Goal: Task Accomplishment & Management: Use online tool/utility

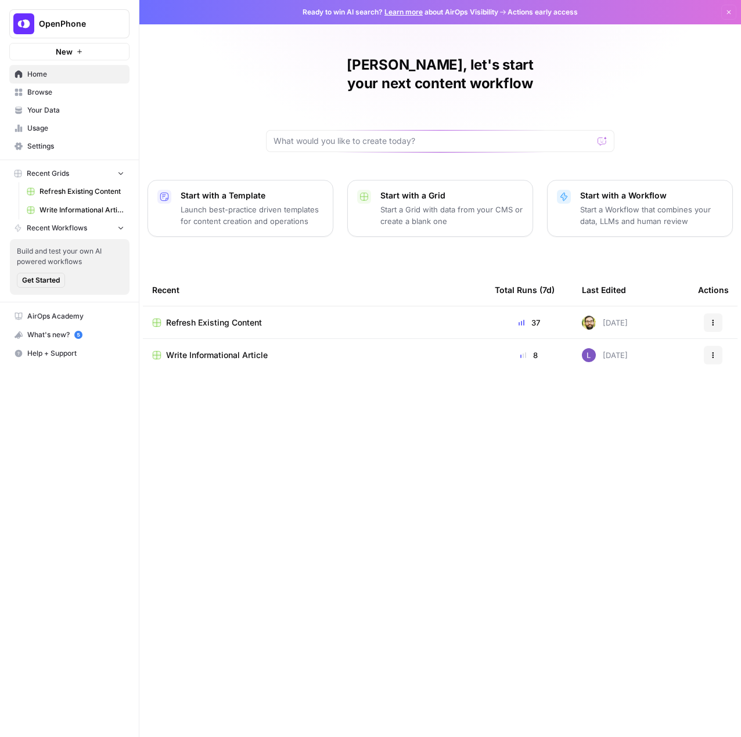
click at [226, 317] on span "Refresh Existing Content" at bounding box center [214, 323] width 96 height 12
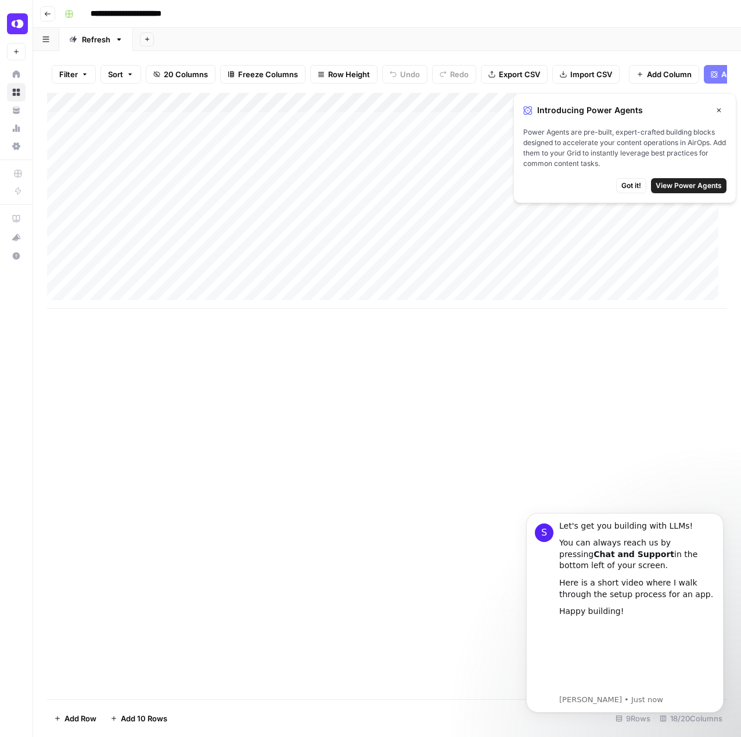
click at [721, 113] on icon "button" at bounding box center [718, 110] width 7 height 7
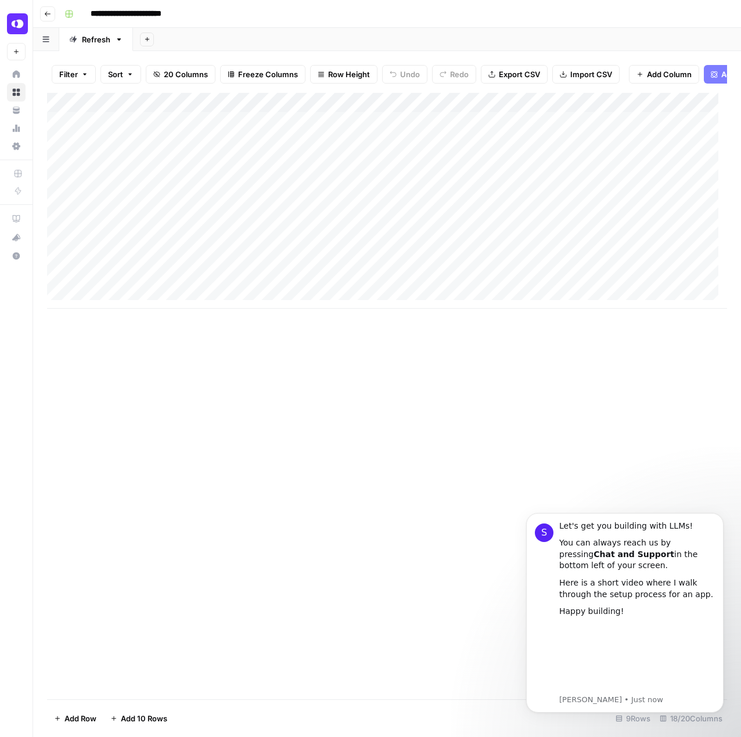
click at [342, 136] on div "Add Column" at bounding box center [387, 201] width 680 height 216
click at [402, 131] on div "Add Column" at bounding box center [387, 201] width 680 height 216
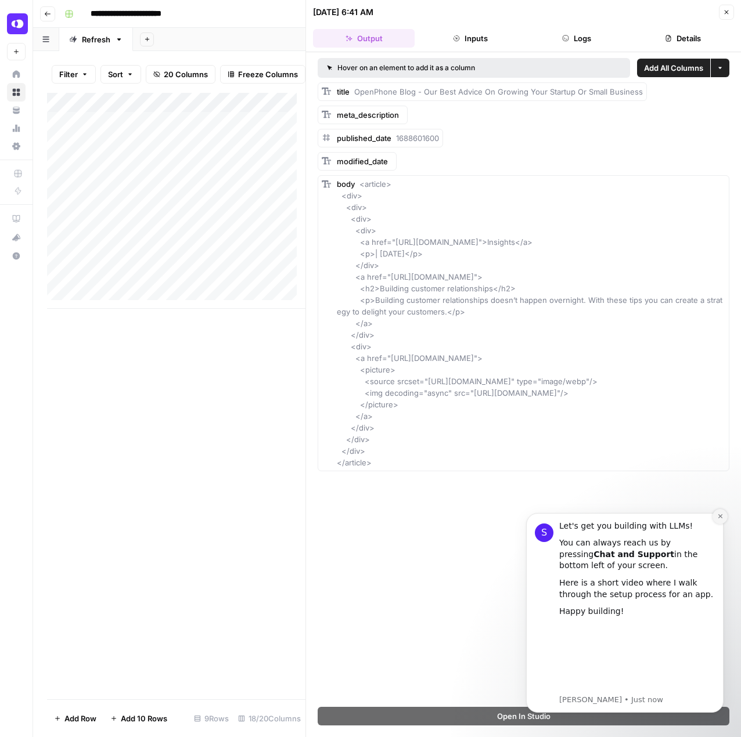
click at [722, 516] on icon "Dismiss notification" at bounding box center [720, 516] width 6 height 6
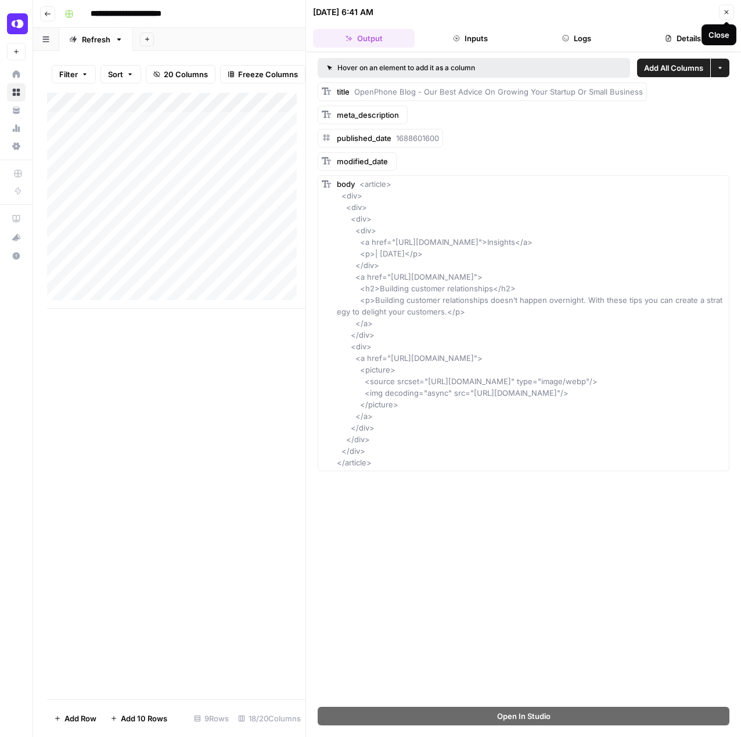
click at [733, 16] on button "Close" at bounding box center [726, 12] width 15 height 15
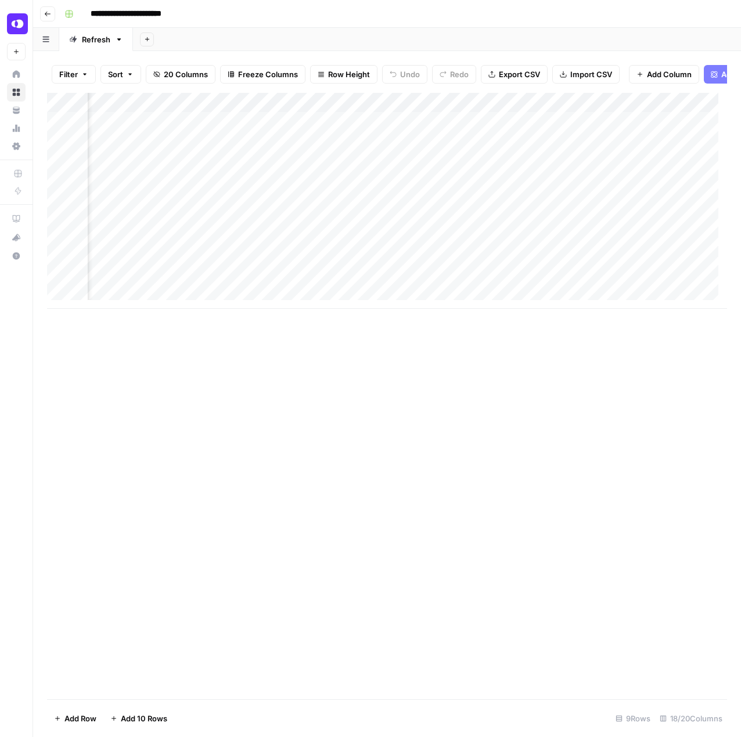
scroll to position [0, 440]
click at [352, 129] on div "Add Column" at bounding box center [387, 201] width 680 height 216
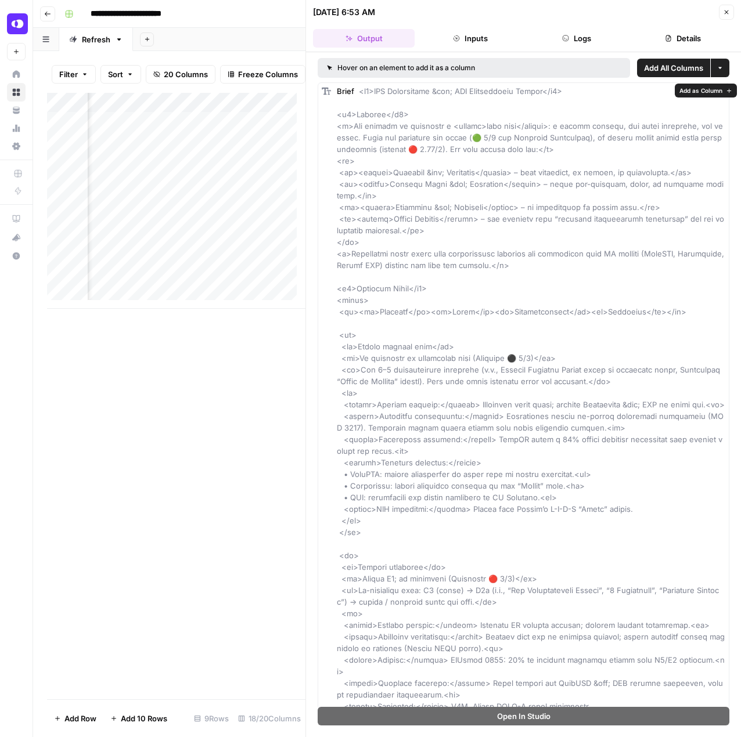
click at [681, 33] on button "Details" at bounding box center [683, 38] width 102 height 19
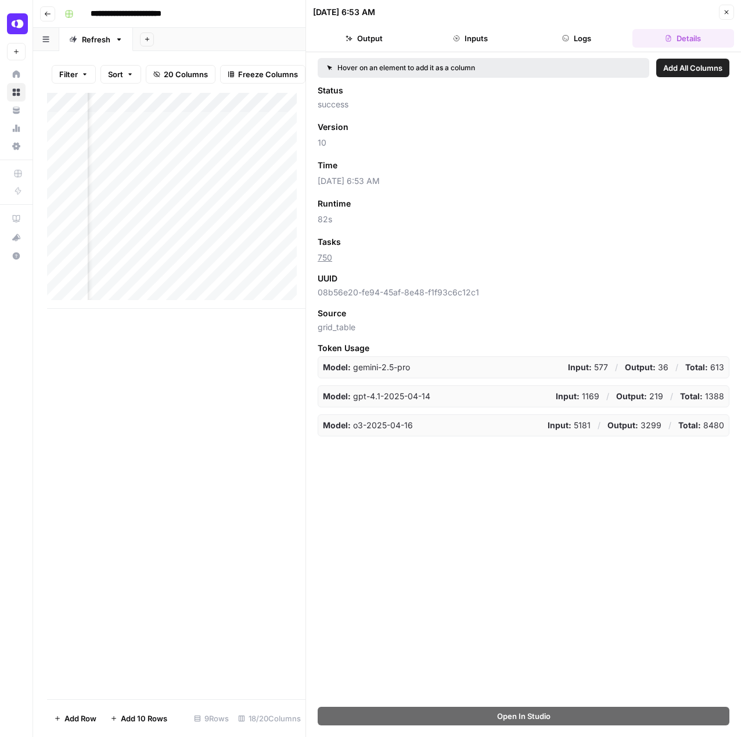
click at [398, 36] on button "Output" at bounding box center [364, 38] width 102 height 19
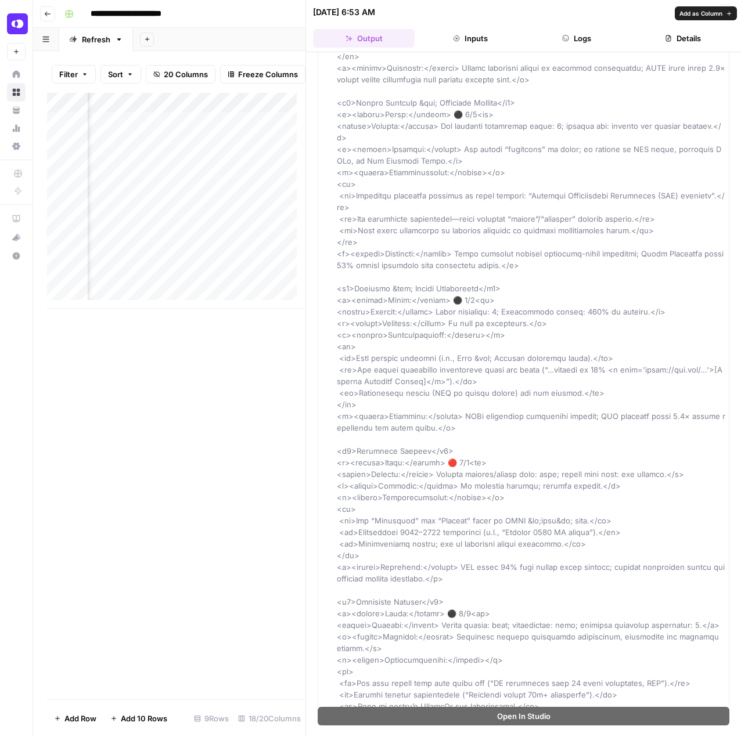
scroll to position [1859, 0]
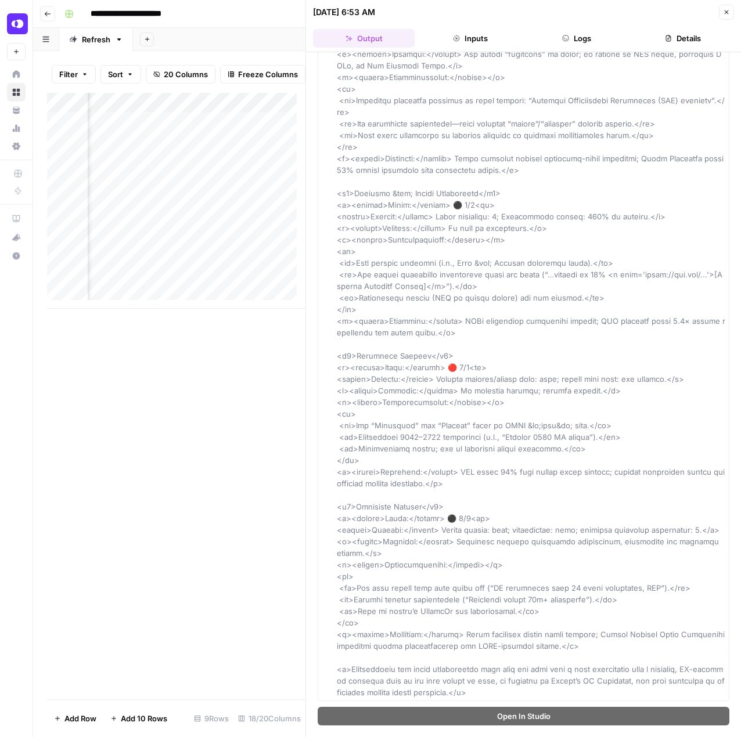
click at [728, 12] on icon "button" at bounding box center [726, 12] width 7 height 7
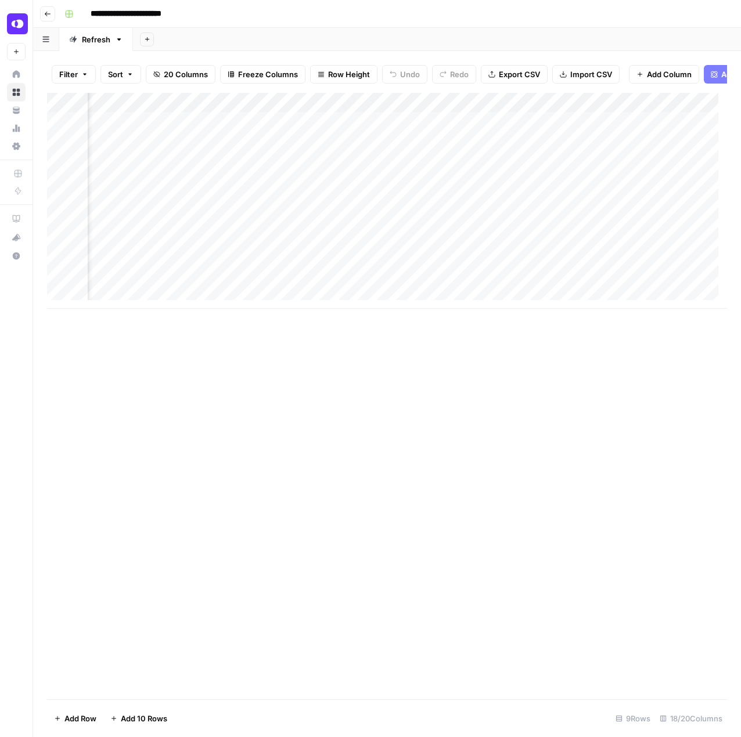
scroll to position [0, 683]
click at [181, 134] on div "Add Column" at bounding box center [387, 201] width 680 height 216
click at [234, 135] on div "Add Column" at bounding box center [387, 201] width 680 height 216
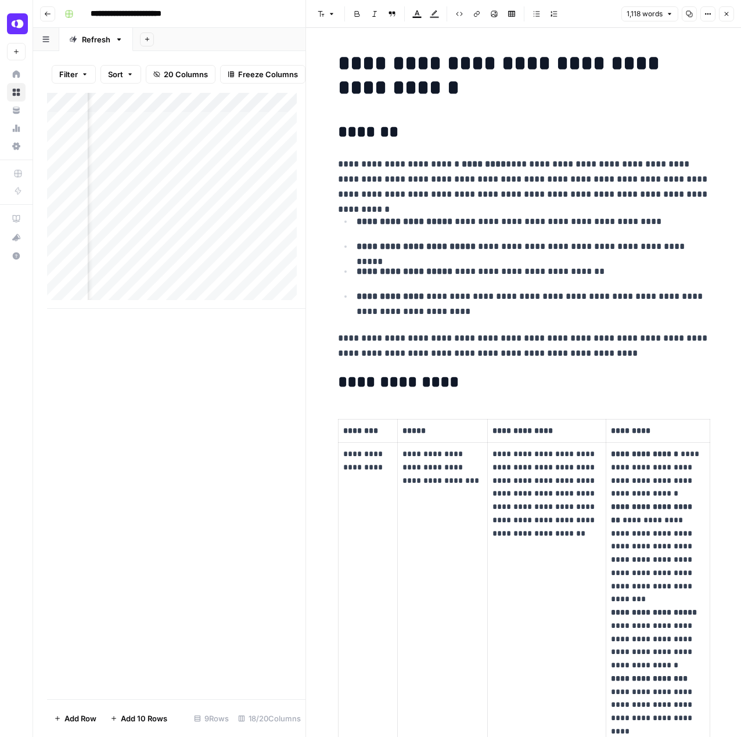
scroll to position [0, 728]
click at [240, 129] on div "Add Column" at bounding box center [176, 201] width 258 height 216
click at [719, 10] on div "1,118 words Copy Options Close" at bounding box center [677, 13] width 113 height 15
click at [722, 12] on button "Close" at bounding box center [726, 13] width 15 height 15
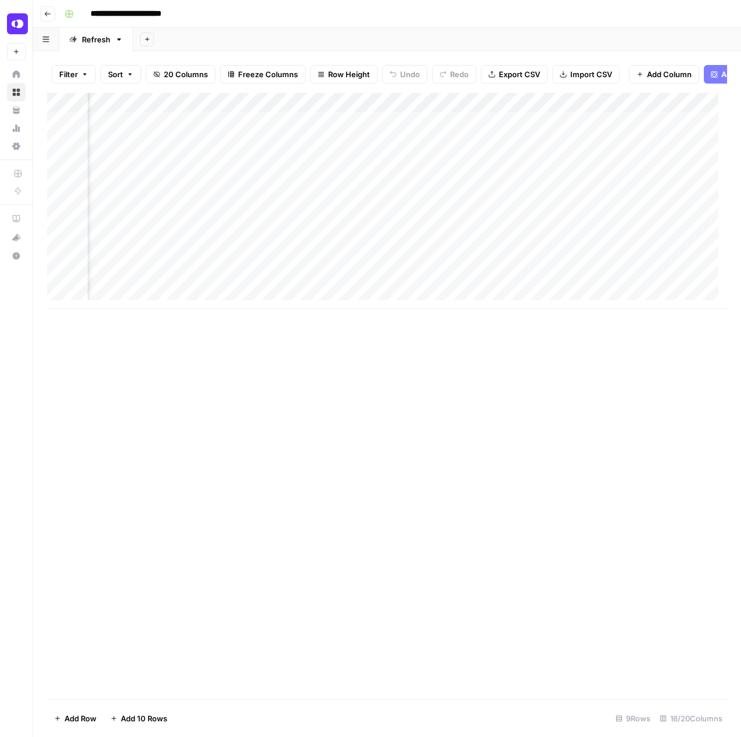
click at [430, 124] on div "Add Column" at bounding box center [387, 201] width 680 height 216
click at [355, 131] on div "Add Column" at bounding box center [387, 201] width 680 height 216
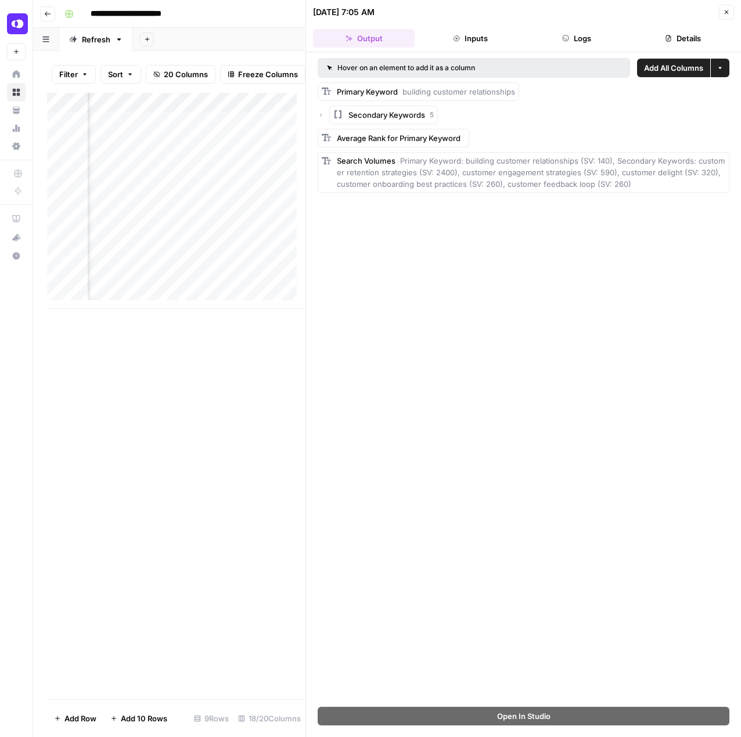
click at [426, 90] on span "building customer relationships" at bounding box center [458, 91] width 113 height 9
drag, startPoint x: 521, startPoint y: 175, endPoint x: 538, endPoint y: 177, distance: 17.0
click at [534, 176] on span "Primary Keyword: building customer relationships (SV: 140), Secondary Keywords:…" at bounding box center [531, 172] width 388 height 33
click at [539, 177] on div "Search Volumes Primary Keyword: building customer relationships (SV: 140), Seco…" at bounding box center [531, 172] width 388 height 35
click at [729, 12] on icon "button" at bounding box center [726, 12] width 7 height 7
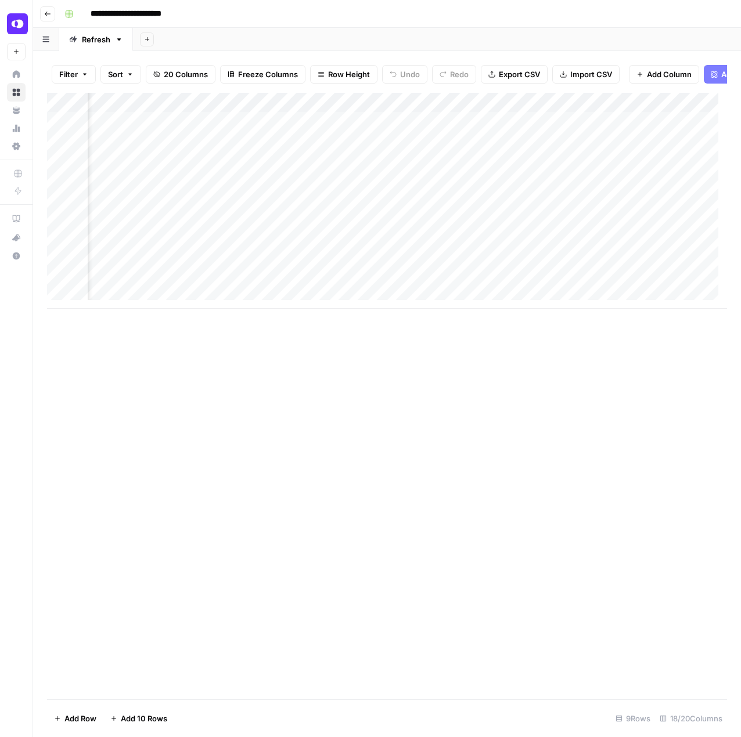
scroll to position [0, 923]
click at [224, 124] on div "Add Column" at bounding box center [387, 201] width 680 height 216
click at [340, 124] on div "Add Column" at bounding box center [387, 201] width 680 height 216
click at [463, 145] on div "Add Column" at bounding box center [387, 201] width 680 height 216
click at [466, 127] on div "Add Column" at bounding box center [387, 201] width 680 height 216
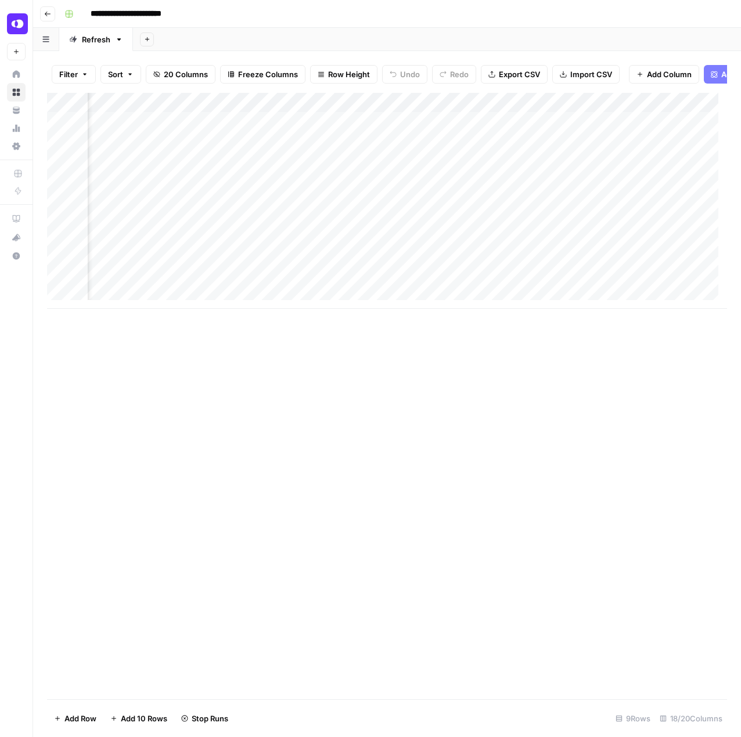
click at [564, 126] on div "Add Column" at bounding box center [387, 201] width 680 height 216
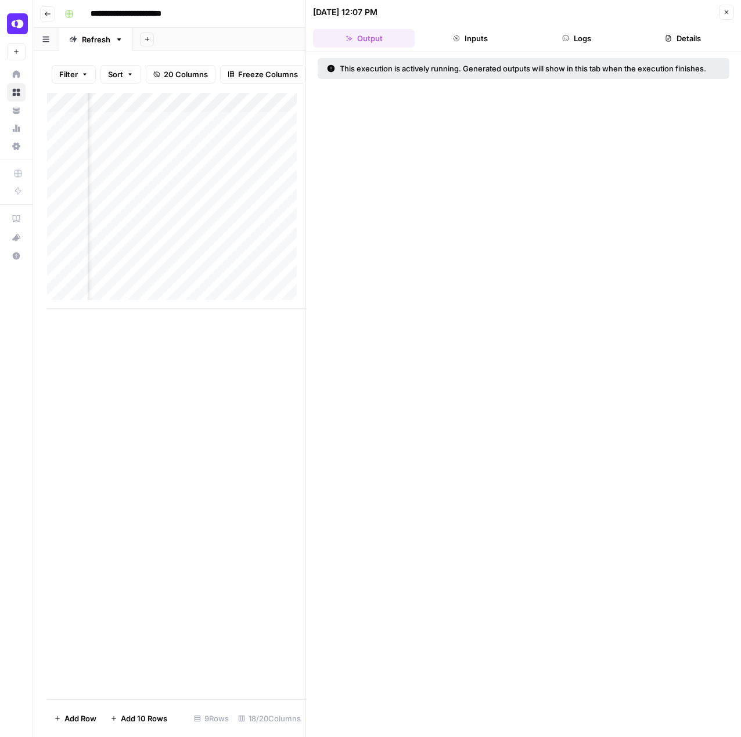
click at [732, 11] on button "Close" at bounding box center [726, 12] width 15 height 15
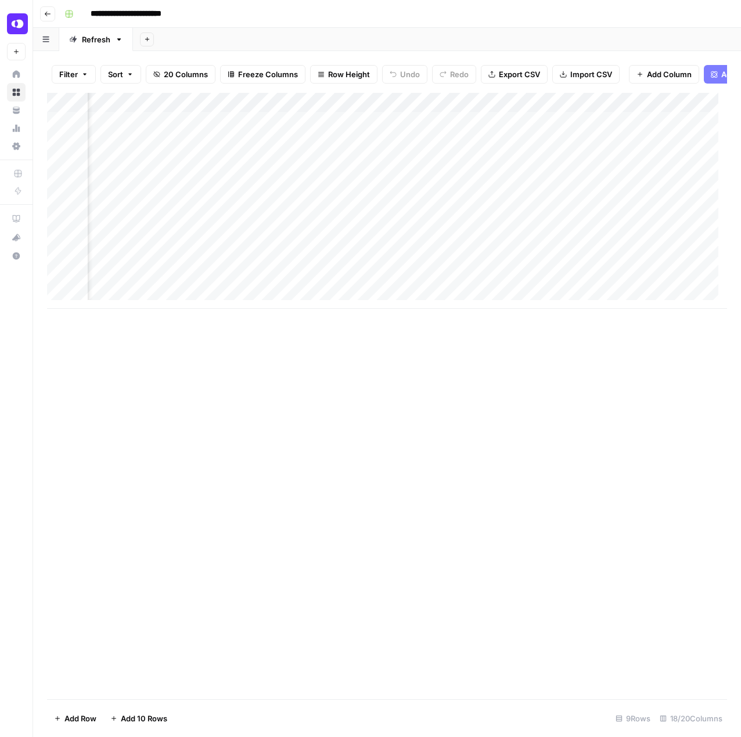
scroll to position [0, 1358]
click at [430, 270] on div "Add Column" at bounding box center [387, 201] width 680 height 216
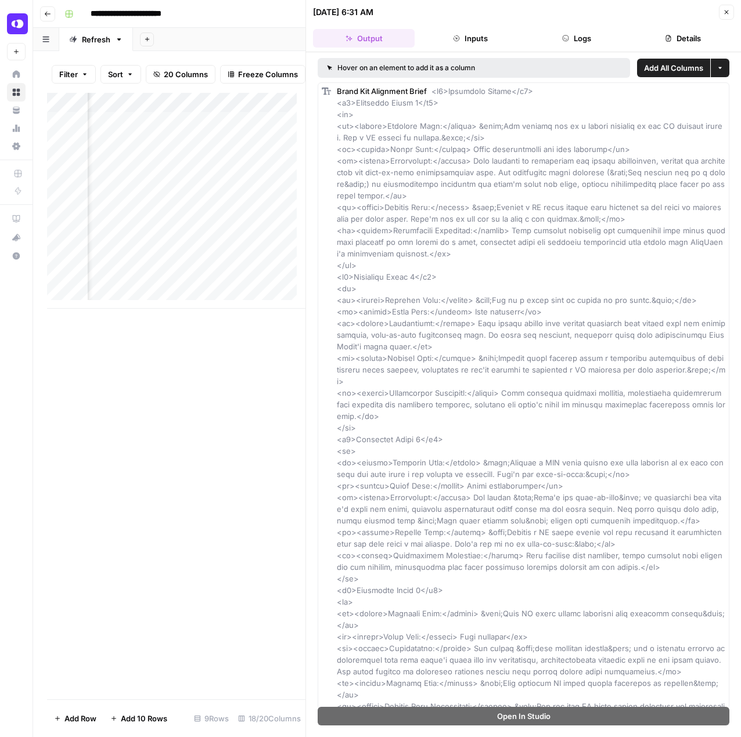
drag, startPoint x: 555, startPoint y: 553, endPoint x: 586, endPoint y: -10, distance: 564.1
click at [721, 10] on button "Close" at bounding box center [726, 12] width 15 height 15
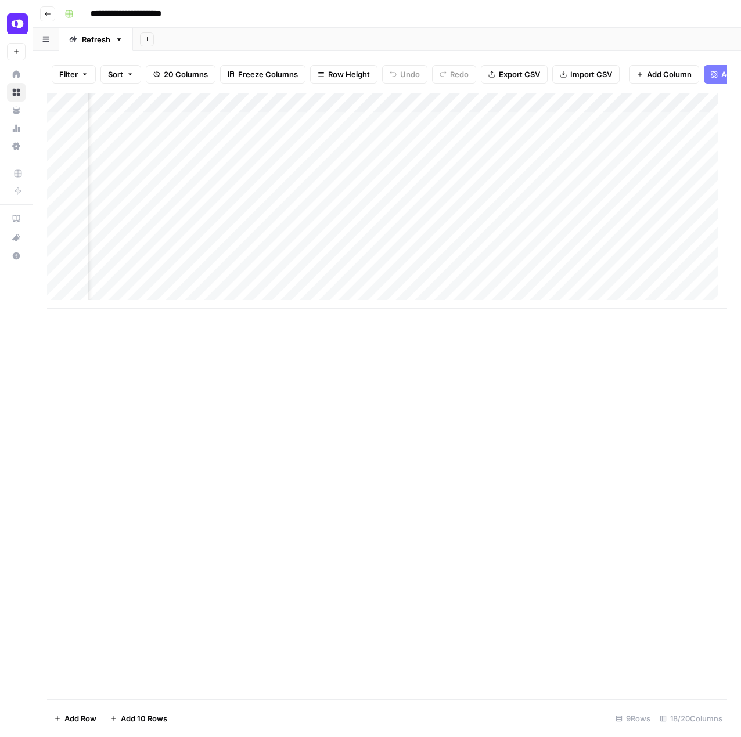
click at [495, 264] on div "Add Column" at bounding box center [387, 201] width 680 height 216
click at [549, 270] on div "Add Column" at bounding box center [387, 201] width 680 height 216
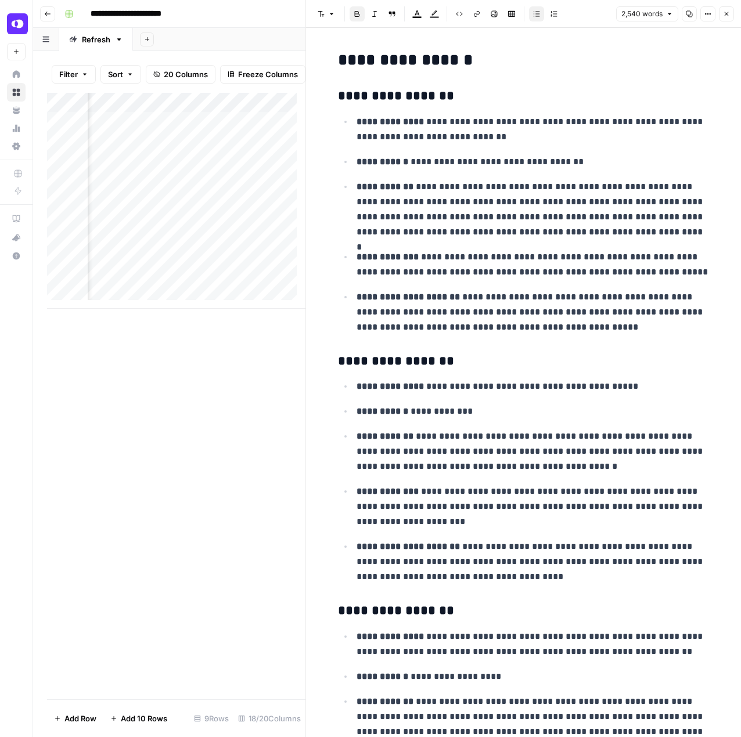
drag, startPoint x: 606, startPoint y: 630, endPoint x: 589, endPoint y: 134, distance: 496.1
click at [729, 12] on icon "button" at bounding box center [726, 13] width 7 height 7
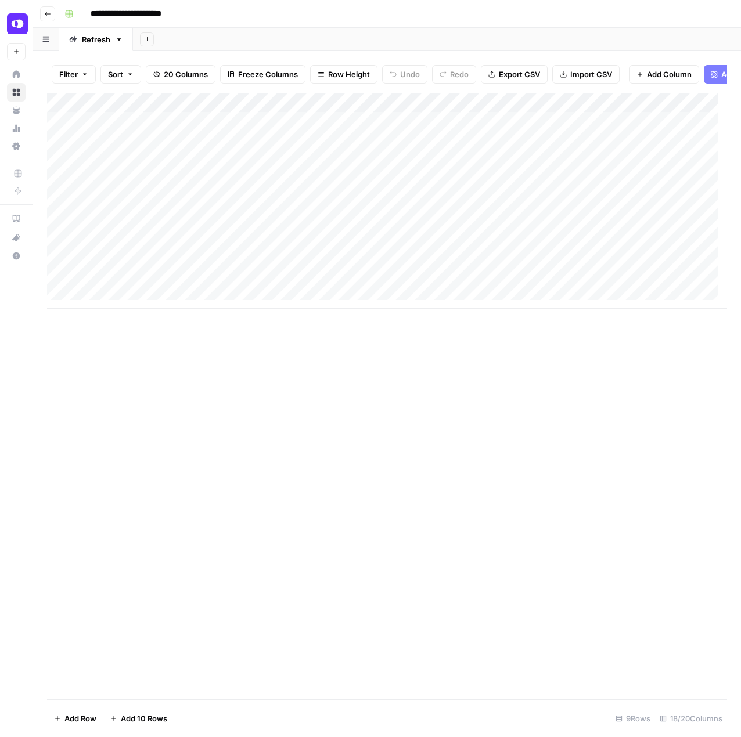
click at [49, 19] on button "Go back" at bounding box center [47, 13] width 15 height 15
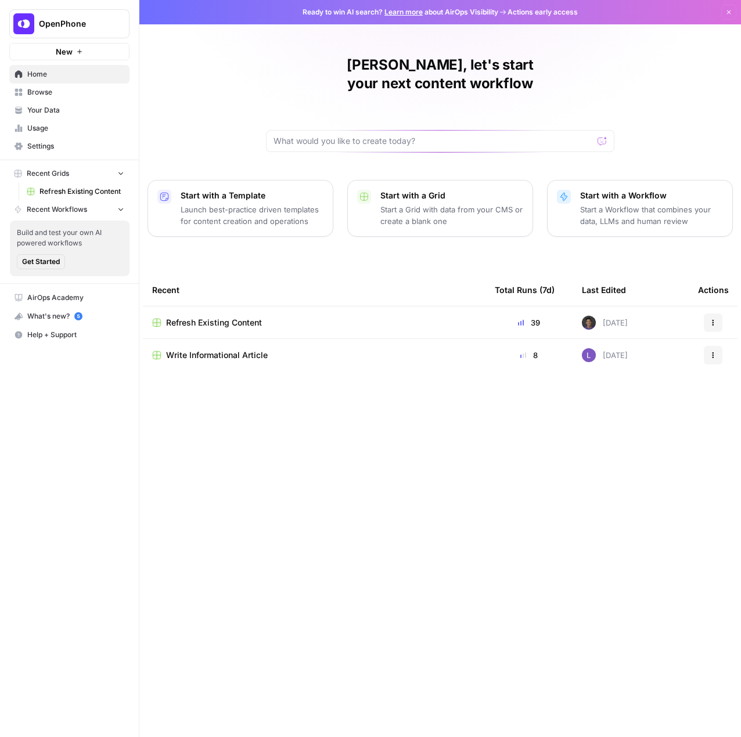
click at [217, 350] on span "Write Informational Article" at bounding box center [217, 356] width 102 height 12
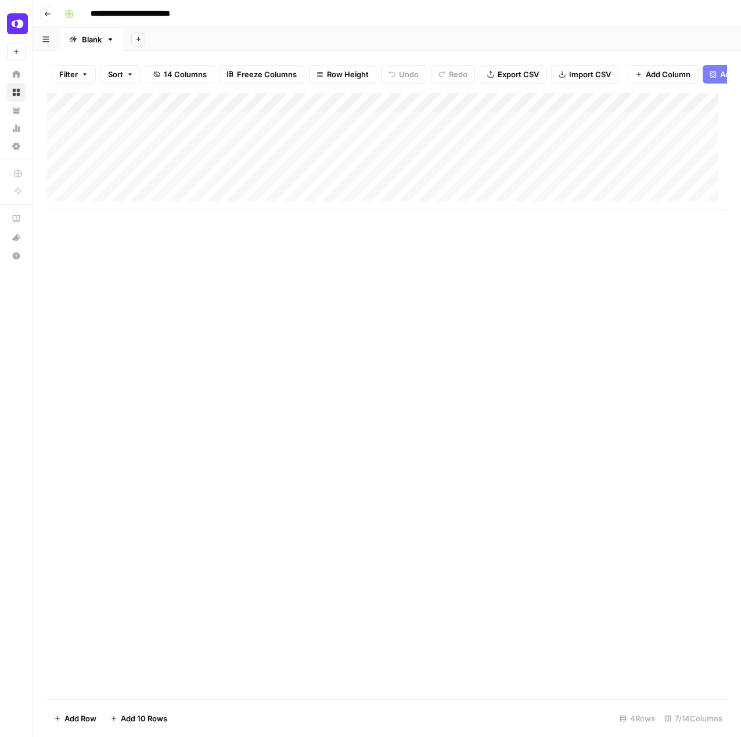
click at [51, 18] on button "Go back" at bounding box center [47, 13] width 15 height 15
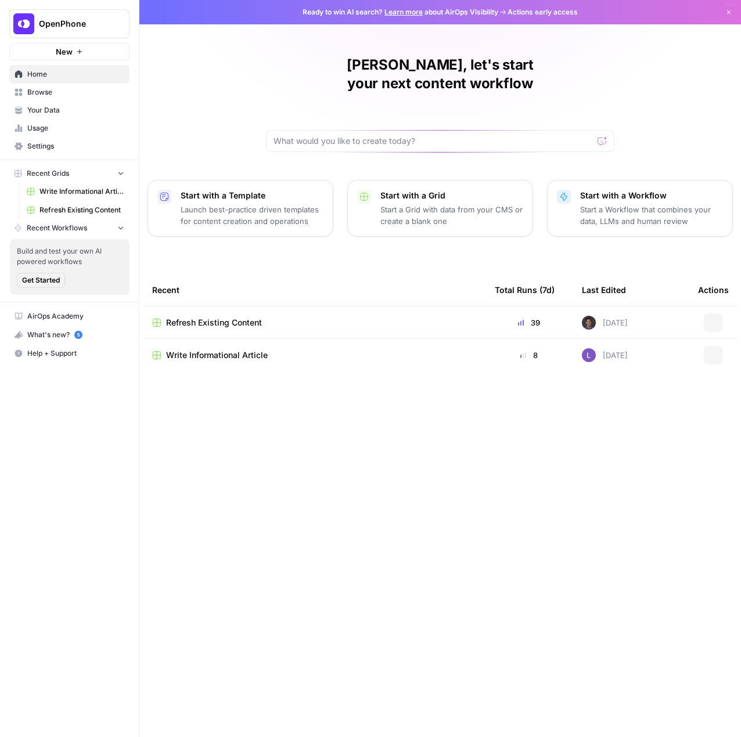
click at [224, 317] on span "Refresh Existing Content" at bounding box center [214, 323] width 96 height 12
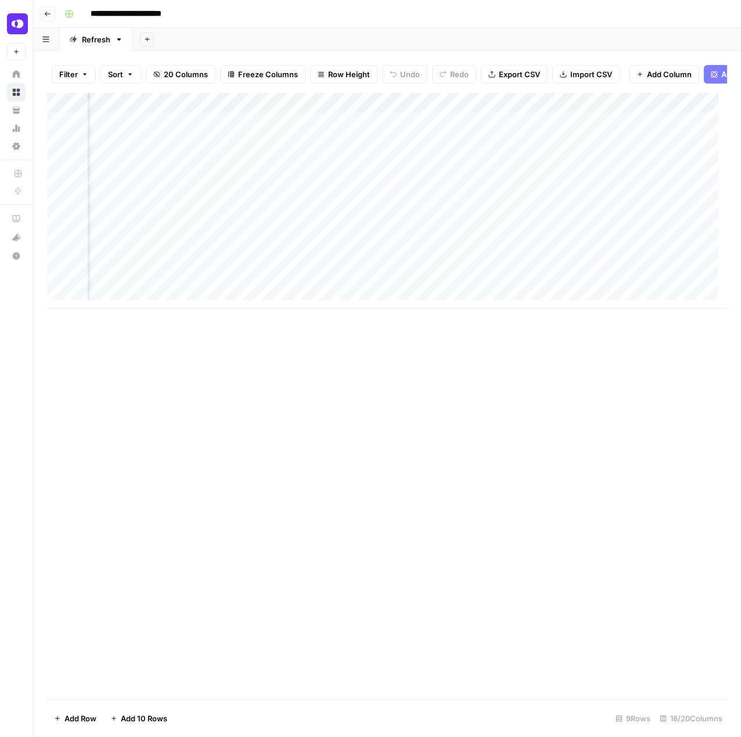
scroll to position [0, 173]
click at [230, 131] on div "Add Column" at bounding box center [387, 201] width 680 height 216
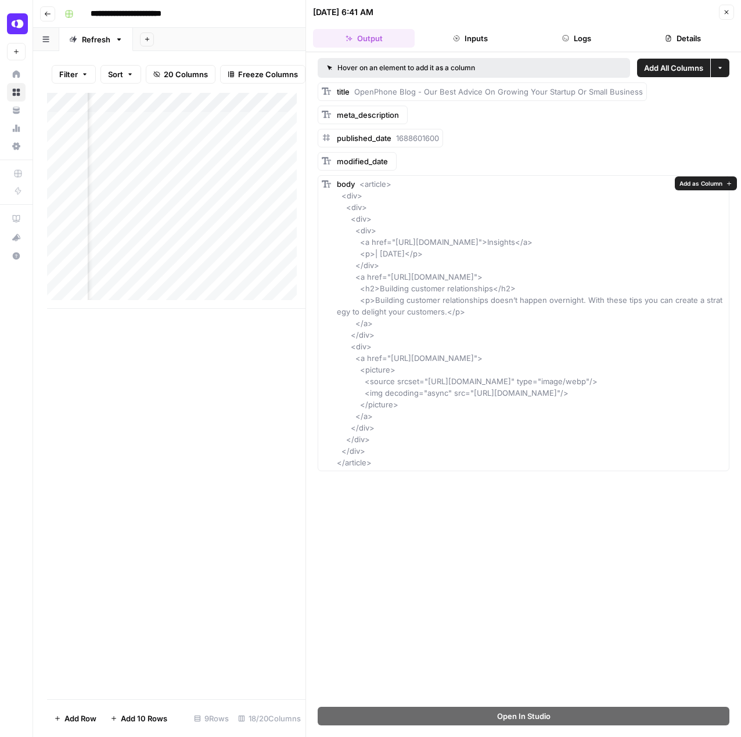
click at [494, 401] on span "<article> <div> <div> <div> <div> <a href="[URL][DOMAIN_NAME]">Insights</a> <p>…" at bounding box center [530, 323] width 386 height 288
click at [193, 290] on div "Add Column" at bounding box center [176, 201] width 258 height 216
click at [225, 287] on div "Add Column" at bounding box center [176, 201] width 258 height 216
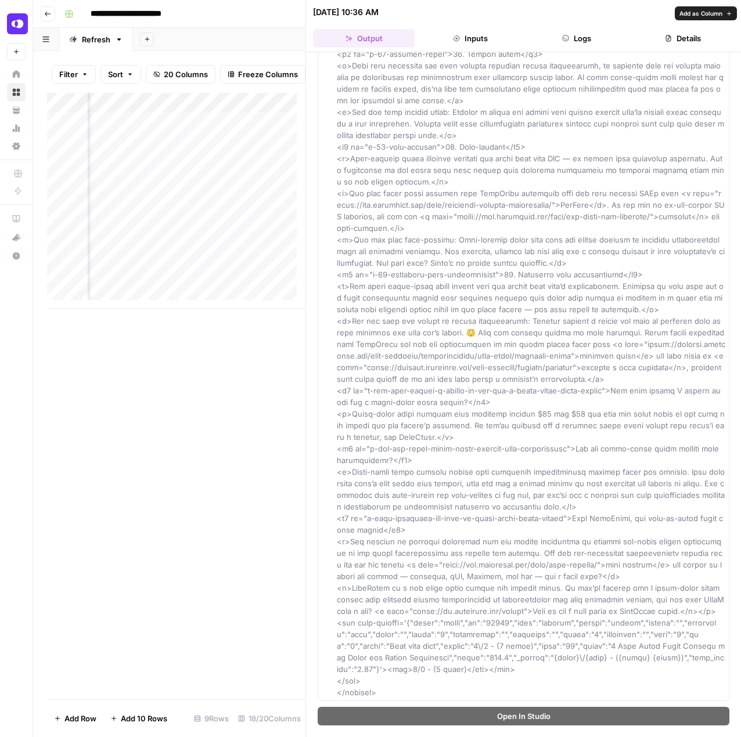
scroll to position [4738, 0]
drag, startPoint x: 225, startPoint y: 395, endPoint x: 218, endPoint y: 375, distance: 21.9
click at [224, 395] on div "Add Column" at bounding box center [176, 396] width 258 height 607
click at [170, 299] on div "Add Column" at bounding box center [176, 201] width 258 height 216
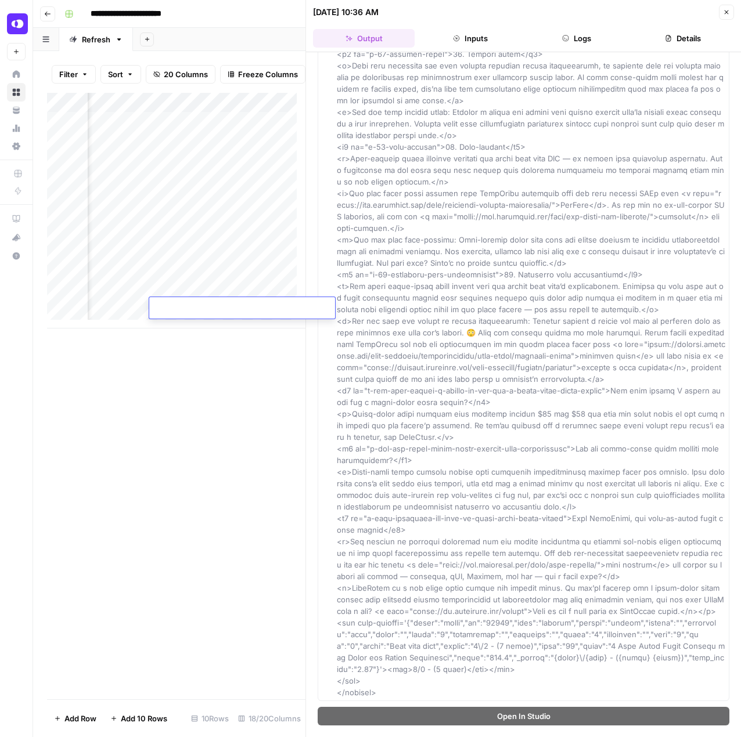
click at [274, 283] on div "Add Column" at bounding box center [176, 211] width 258 height 236
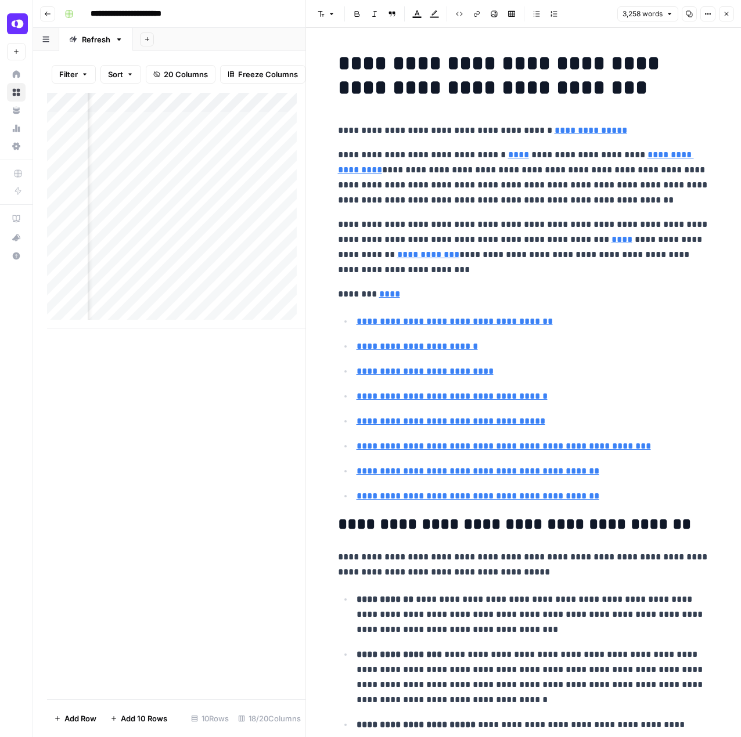
scroll to position [0, 481]
click at [183, 293] on div "Add Column" at bounding box center [176, 211] width 258 height 236
click at [233, 293] on div "Add Column" at bounding box center [176, 211] width 258 height 236
click at [242, 290] on div "Add Column" at bounding box center [176, 211] width 258 height 236
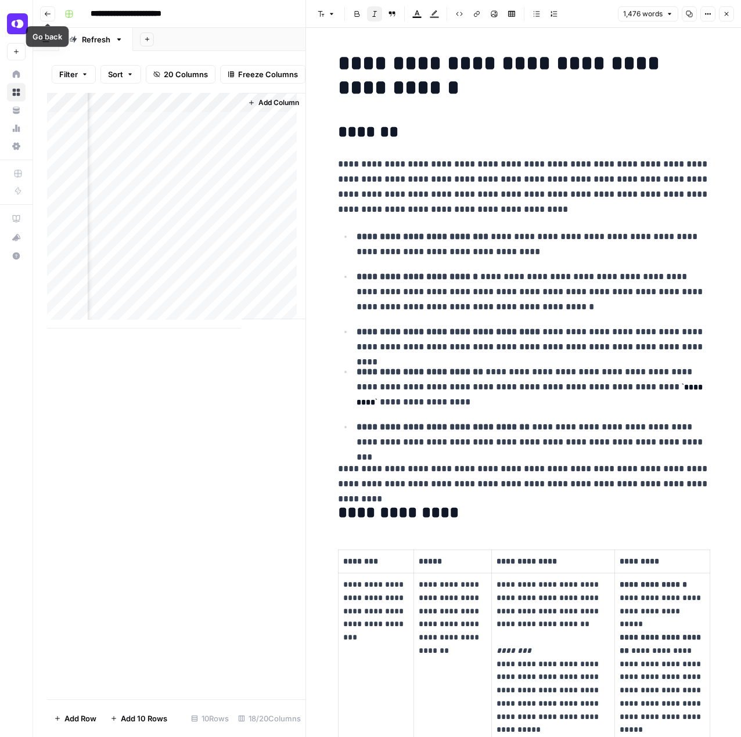
click at [48, 17] on button "Go back" at bounding box center [47, 13] width 15 height 15
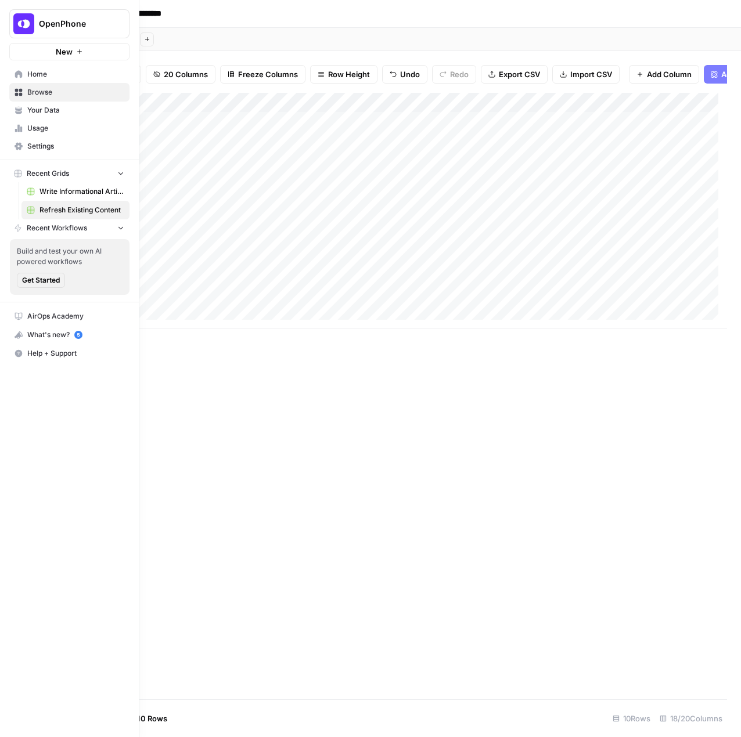
click at [37, 80] on link "Home" at bounding box center [69, 74] width 120 height 19
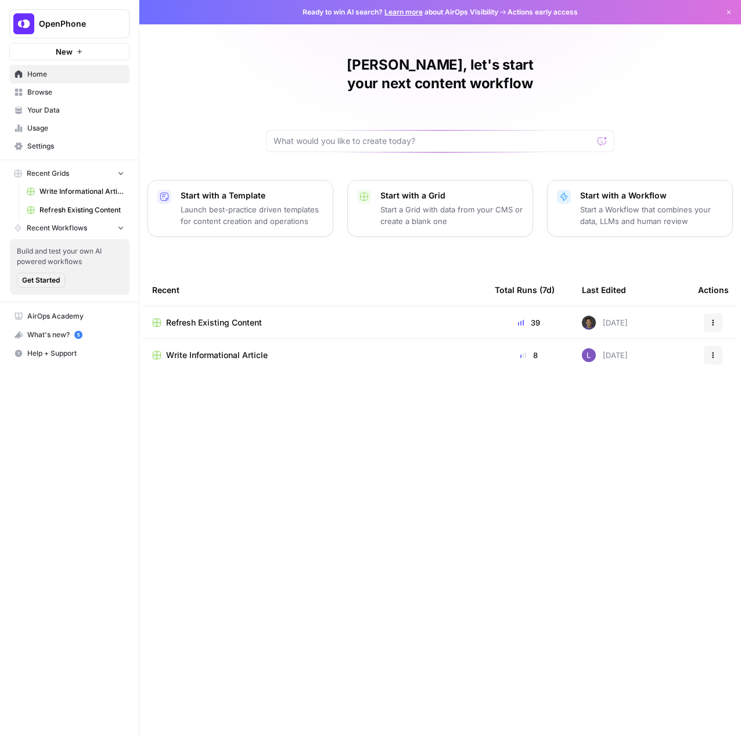
click at [82, 47] on button "New" at bounding box center [69, 51] width 120 height 17
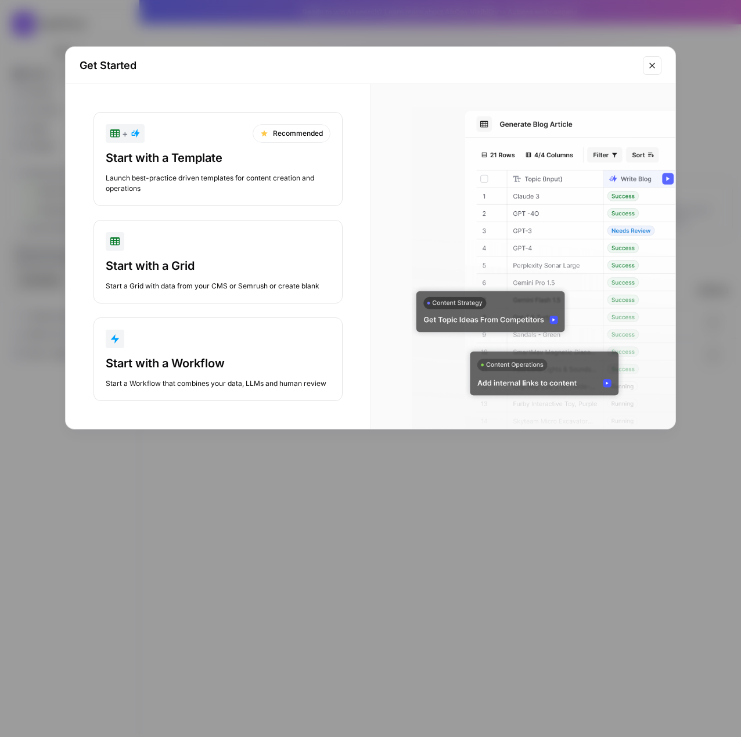
click at [207, 172] on div "Start with a Template Launch best-practice driven templates for content creatio…" at bounding box center [218, 172] width 225 height 44
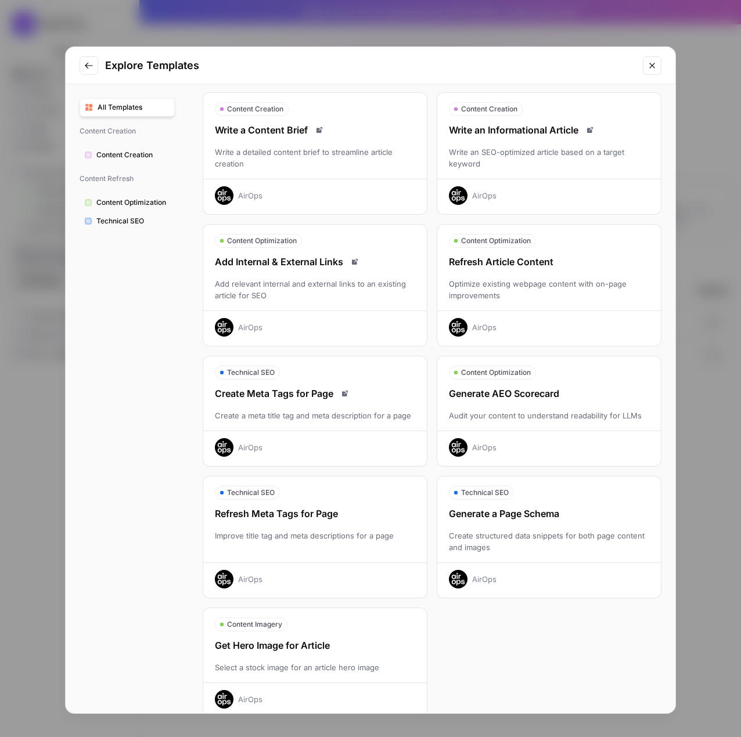
scroll to position [52, 0]
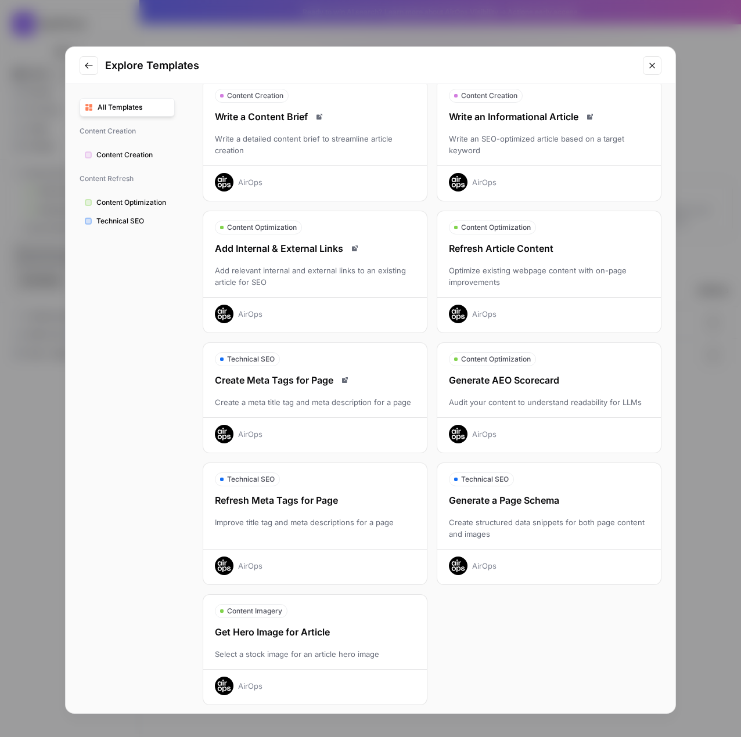
click at [513, 520] on div "Create structured data snippets for both page content and images" at bounding box center [549, 528] width 224 height 23
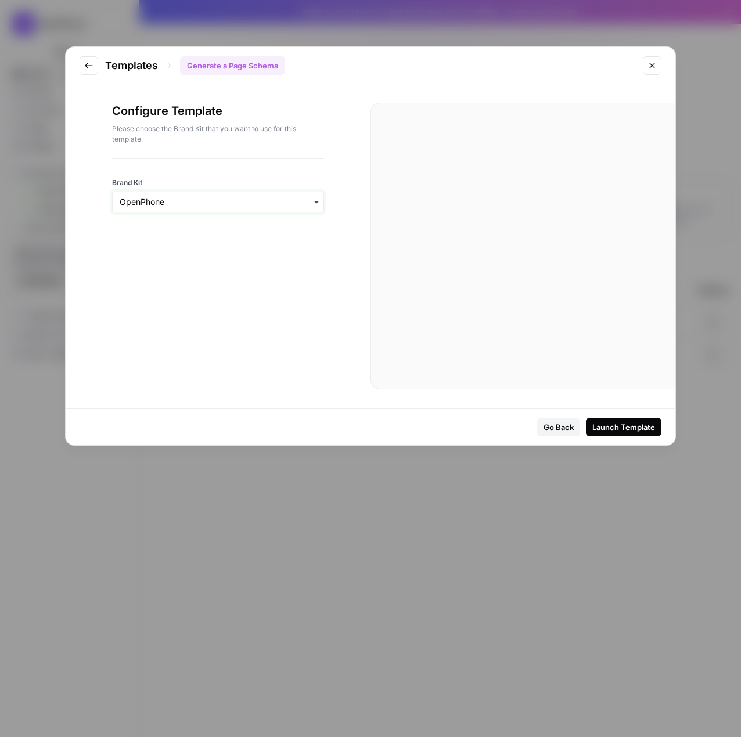
click at [193, 203] on input "Brand Kit" at bounding box center [218, 202] width 197 height 12
click at [443, 310] on div at bounding box center [534, 270] width 281 height 286
click at [615, 429] on div "Launch Template" at bounding box center [623, 428] width 63 height 12
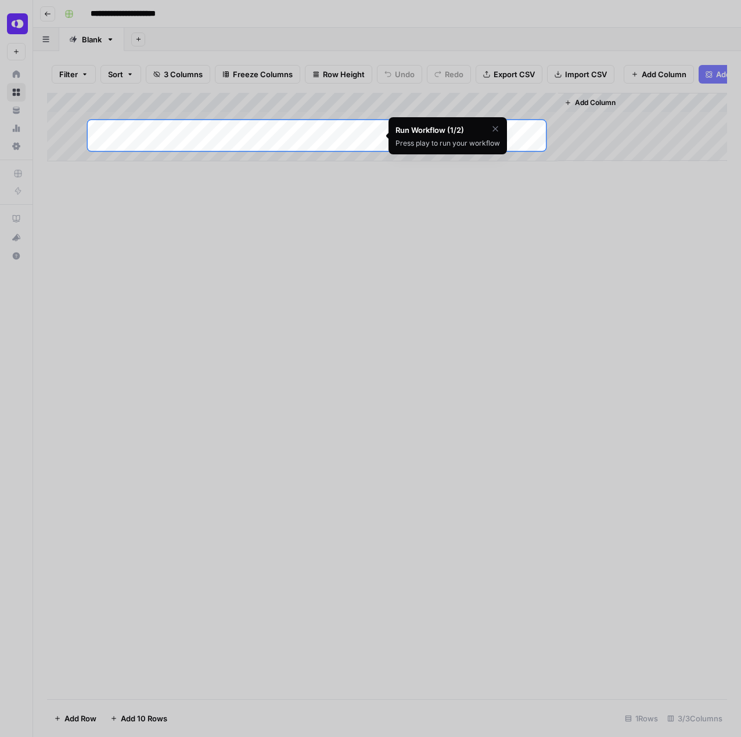
click at [168, 142] on div "Add Column" at bounding box center [387, 127] width 680 height 69
click at [109, 275] on div at bounding box center [370, 519] width 741 height 737
click at [424, 146] on div "Press play to run your workflow" at bounding box center [447, 143] width 105 height 10
click at [493, 128] on icon "button" at bounding box center [495, 128] width 9 height 9
click at [480, 157] on span "Skip Tutorial" at bounding box center [465, 157] width 37 height 9
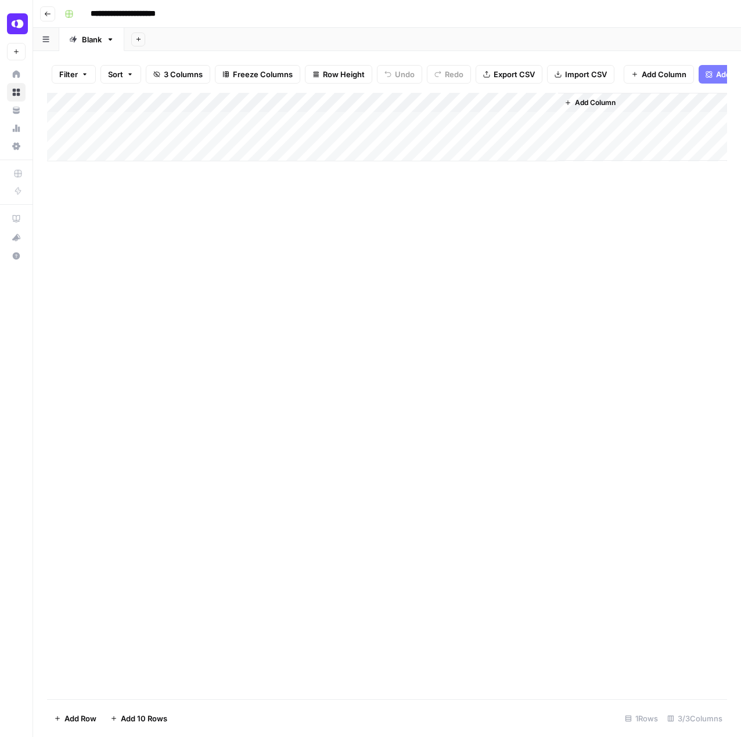
click at [215, 136] on div "Add Column" at bounding box center [387, 127] width 680 height 69
click at [193, 131] on textarea "**********" at bounding box center [203, 137] width 232 height 28
type textarea "**********"
click at [318, 228] on div "Add Column" at bounding box center [387, 396] width 680 height 607
click at [312, 132] on div "Add Column" at bounding box center [387, 127] width 680 height 69
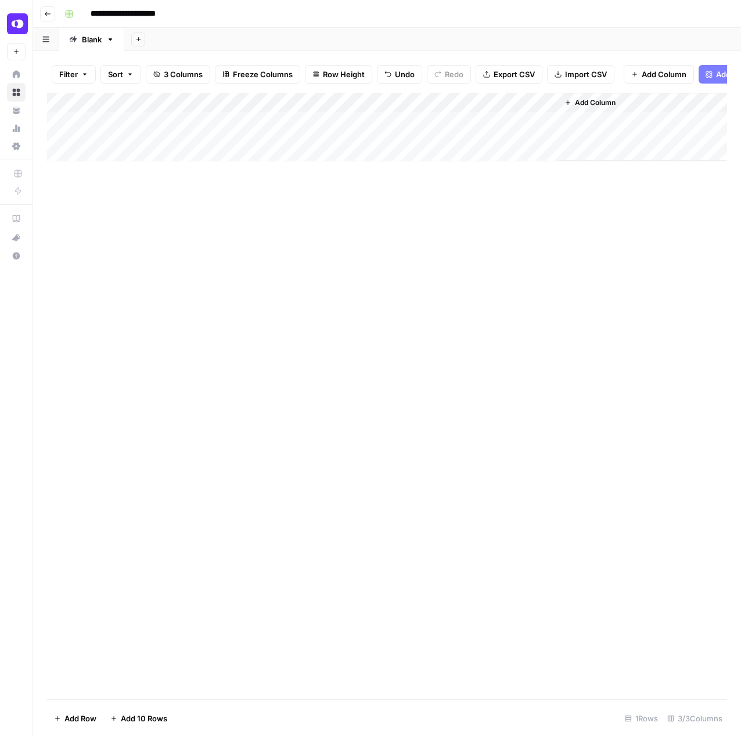
click at [443, 128] on div "Add Column" at bounding box center [387, 127] width 680 height 69
click at [447, 145] on div "Add Column" at bounding box center [387, 127] width 680 height 69
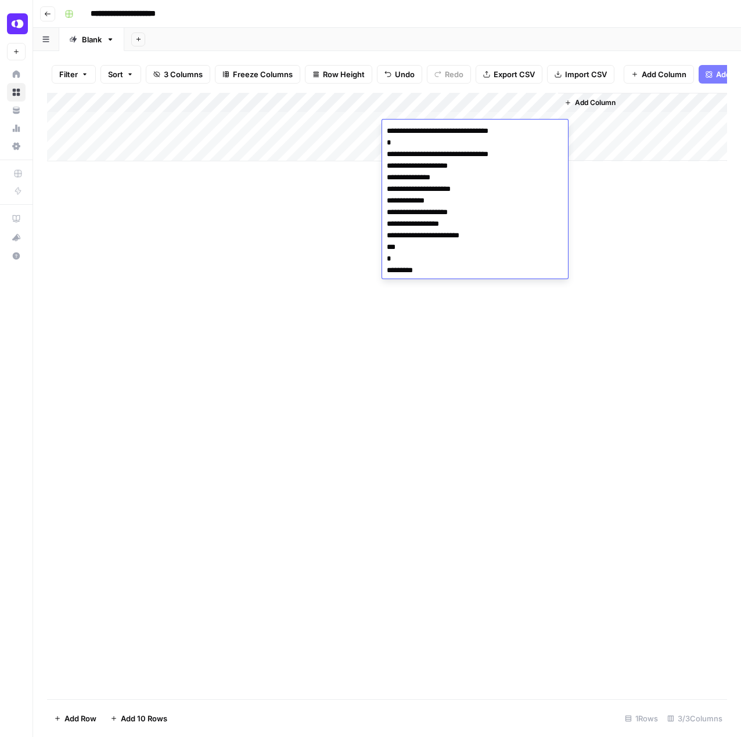
click at [447, 145] on textarea "**********" at bounding box center [475, 201] width 186 height 156
click at [334, 126] on div "Add Column" at bounding box center [387, 127] width 680 height 69
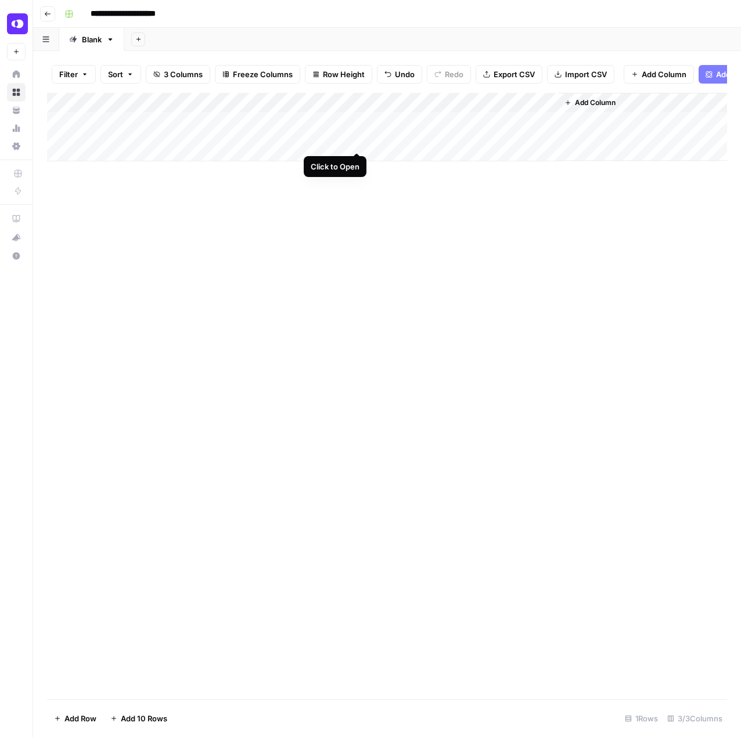
click at [355, 132] on div "Add Column" at bounding box center [387, 127] width 680 height 69
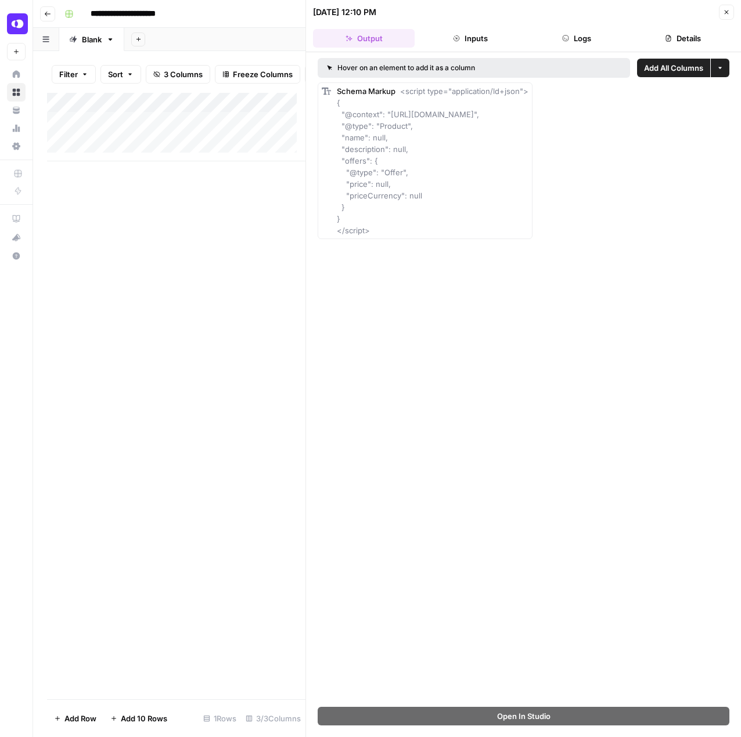
click at [237, 508] on div "Add Column" at bounding box center [176, 396] width 258 height 607
click at [449, 705] on div "Hover on an element to add it as a column Add All Columns More options Schema M…" at bounding box center [523, 379] width 435 height 655
drag, startPoint x: 352, startPoint y: 365, endPoint x: 355, endPoint y: 301, distance: 63.9
click at [349, 364] on div "Hover on an element to add it as a column Add All Columns More options Schema M…" at bounding box center [523, 379] width 435 height 655
click at [723, 13] on icon "button" at bounding box center [726, 12] width 7 height 7
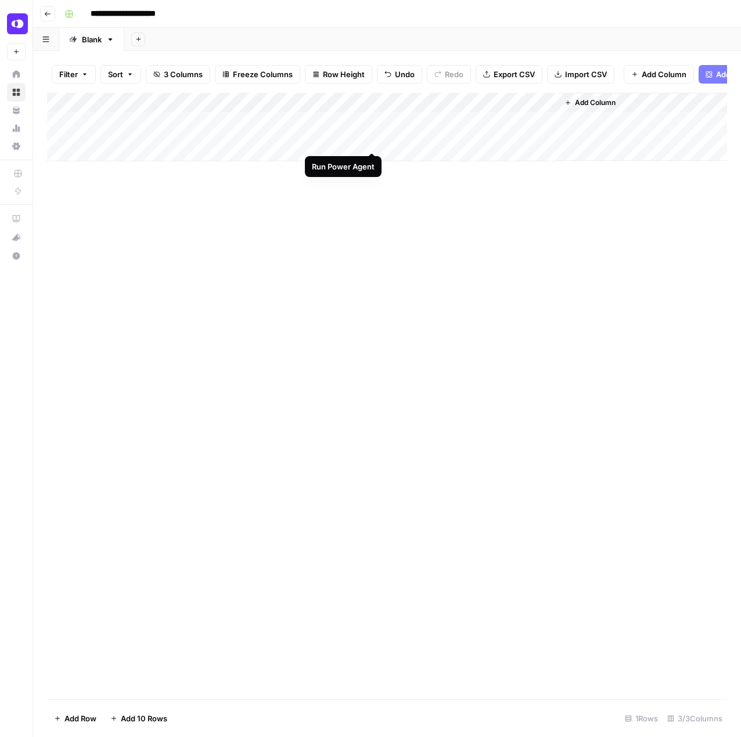
click at [375, 131] on div "Add Column" at bounding box center [387, 127] width 680 height 69
drag, startPoint x: 590, startPoint y: 113, endPoint x: 591, endPoint y: 128, distance: 15.1
click at [590, 108] on span "Add Column" at bounding box center [595, 103] width 41 height 10
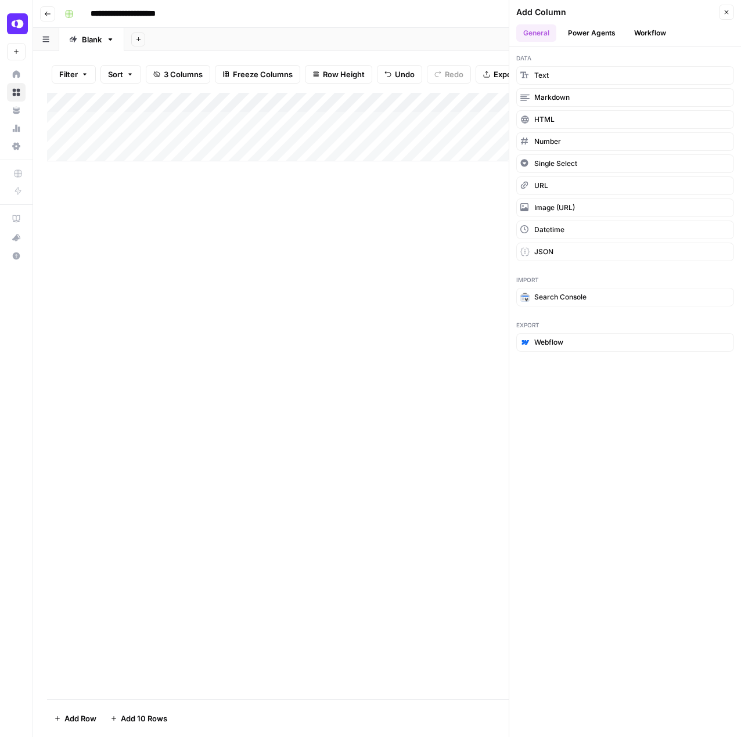
click at [585, 41] on button "Power Agents" at bounding box center [592, 32] width 62 height 17
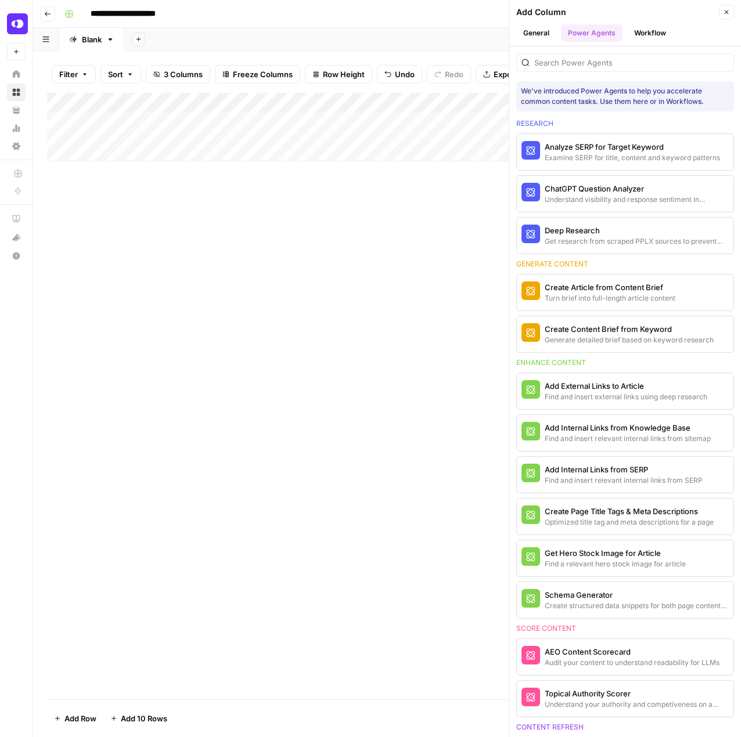
click at [656, 38] on button "Workflow" at bounding box center [650, 32] width 46 height 17
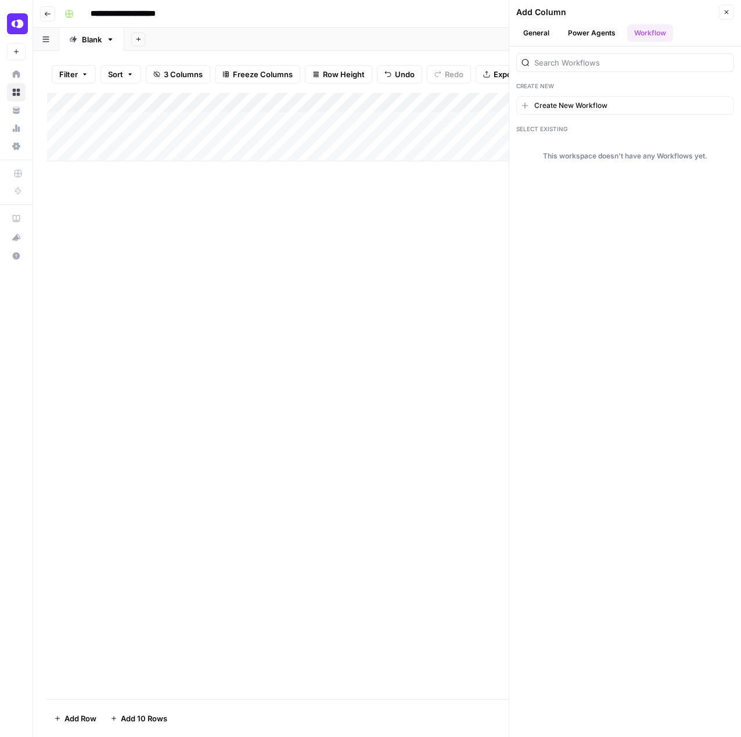
click at [577, 34] on button "Power Agents" at bounding box center [592, 32] width 62 height 17
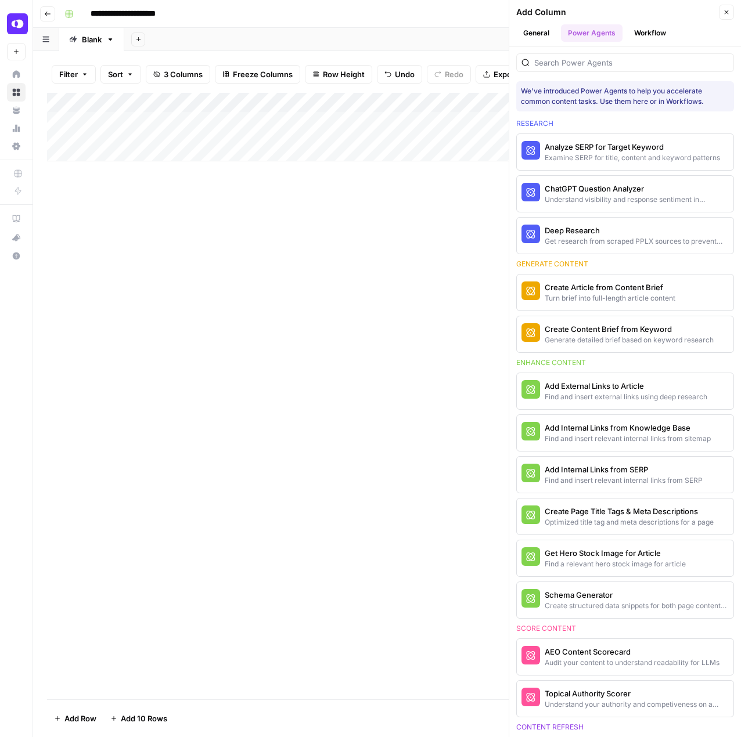
click at [534, 28] on button "General" at bounding box center [536, 32] width 40 height 17
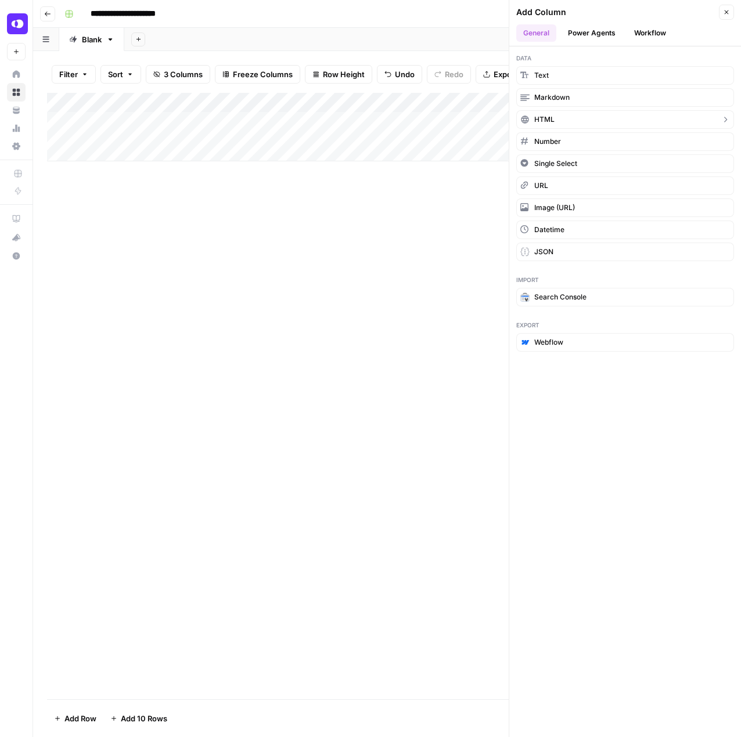
click at [552, 121] on span "HTML" at bounding box center [544, 119] width 20 height 10
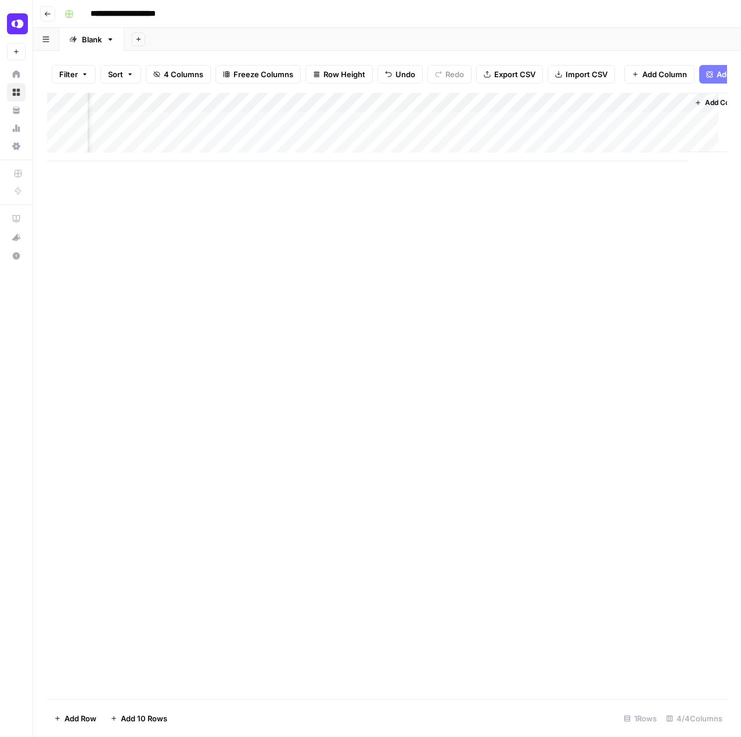
scroll to position [0, 71]
drag, startPoint x: 540, startPoint y: 110, endPoint x: 238, endPoint y: 105, distance: 302.0
click at [238, 105] on div "Add Column" at bounding box center [387, 127] width 680 height 69
click at [543, 134] on div "Add Column" at bounding box center [387, 127] width 680 height 69
click at [543, 133] on div "Add Column" at bounding box center [387, 127] width 680 height 69
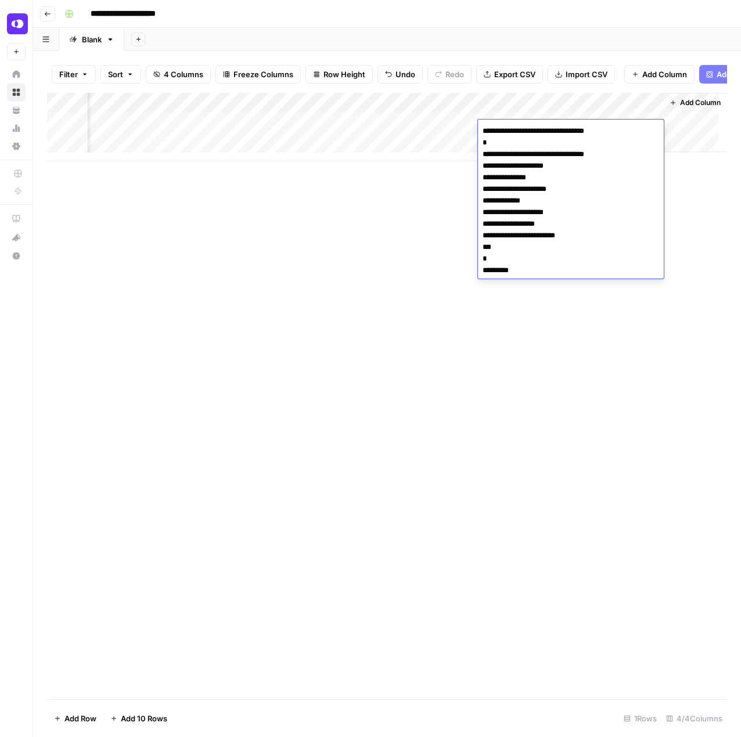
click at [404, 145] on div "Add Column" at bounding box center [387, 127] width 680 height 69
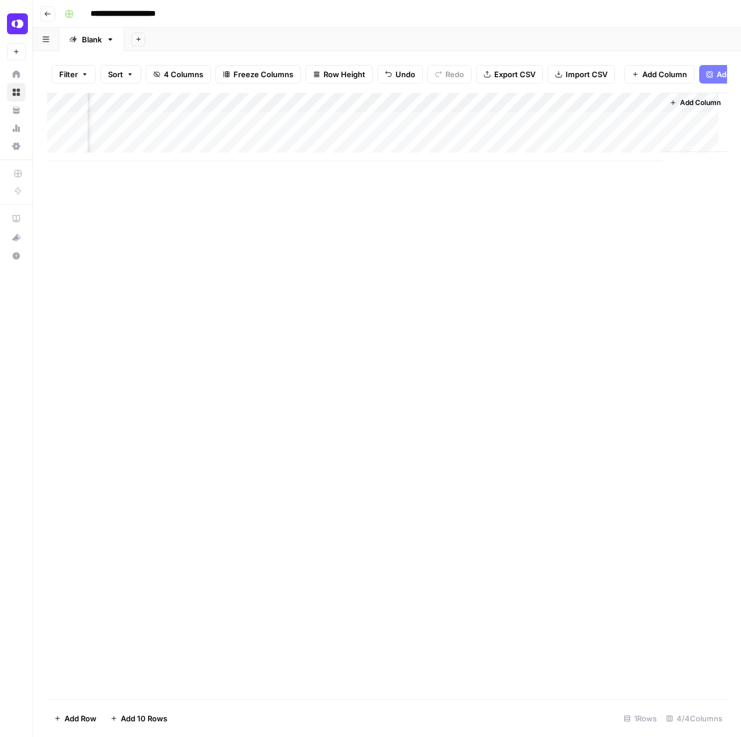
click at [282, 136] on div "Add Column" at bounding box center [387, 127] width 680 height 69
click at [334, 127] on div "Add Column" at bounding box center [387, 127] width 680 height 69
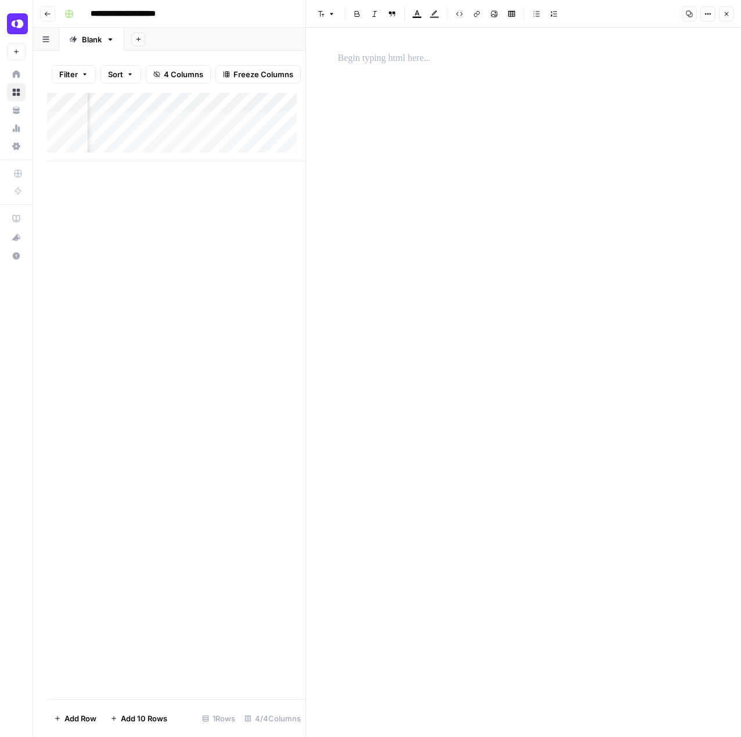
click at [722, 18] on button "Close" at bounding box center [726, 13] width 15 height 15
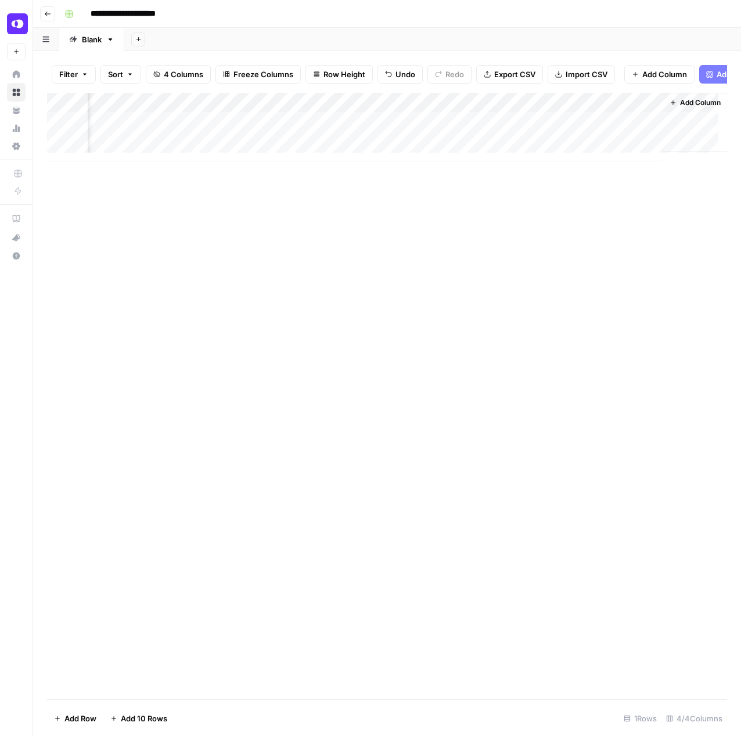
scroll to position [0, 67]
click at [341, 110] on div "Add Column" at bounding box center [387, 127] width 680 height 69
click at [212, 222] on span "Remove Column" at bounding box center [256, 225] width 102 height 12
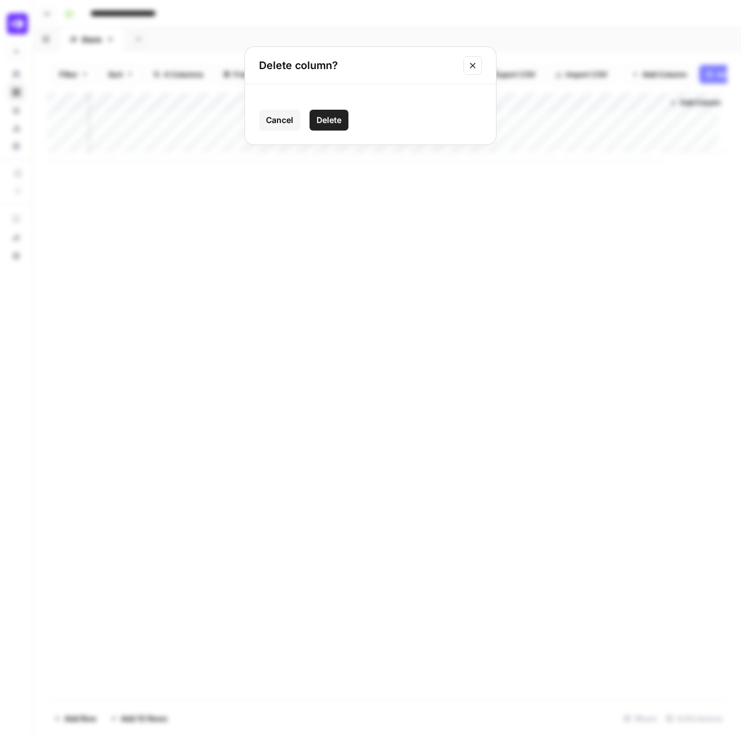
click at [322, 122] on span "Delete" at bounding box center [328, 120] width 25 height 12
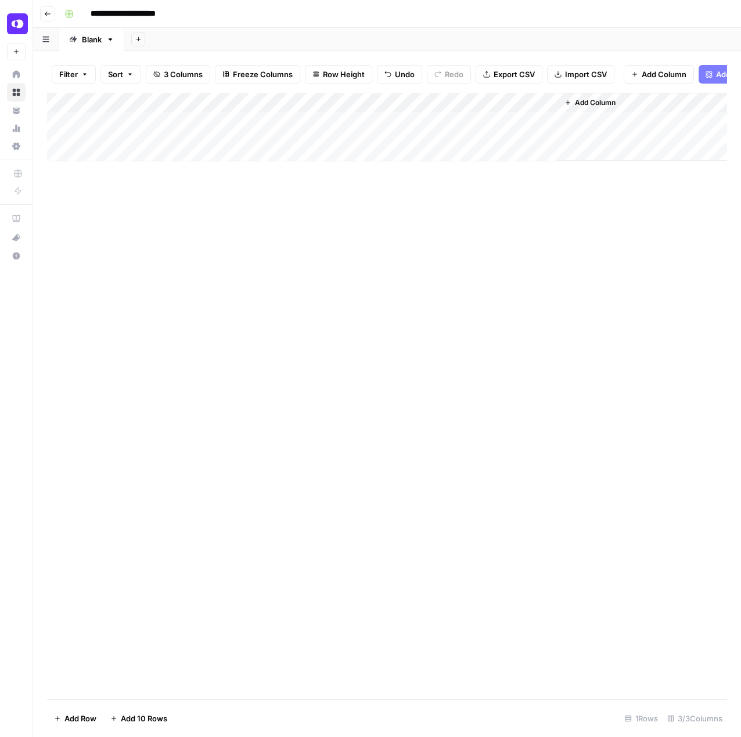
scroll to position [0, 0]
click at [619, 109] on button "Add Column" at bounding box center [590, 102] width 60 height 15
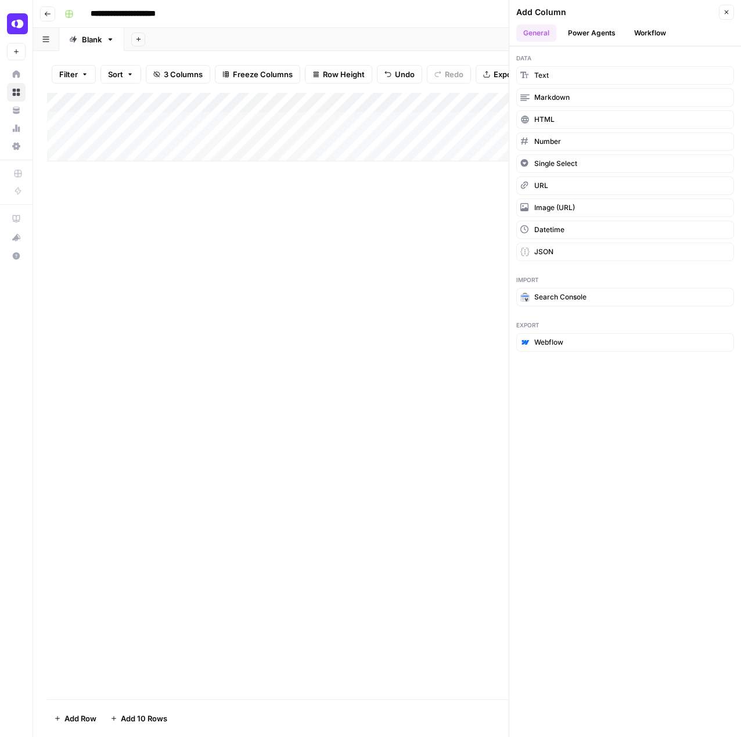
click at [594, 30] on button "Power Agents" at bounding box center [592, 32] width 62 height 17
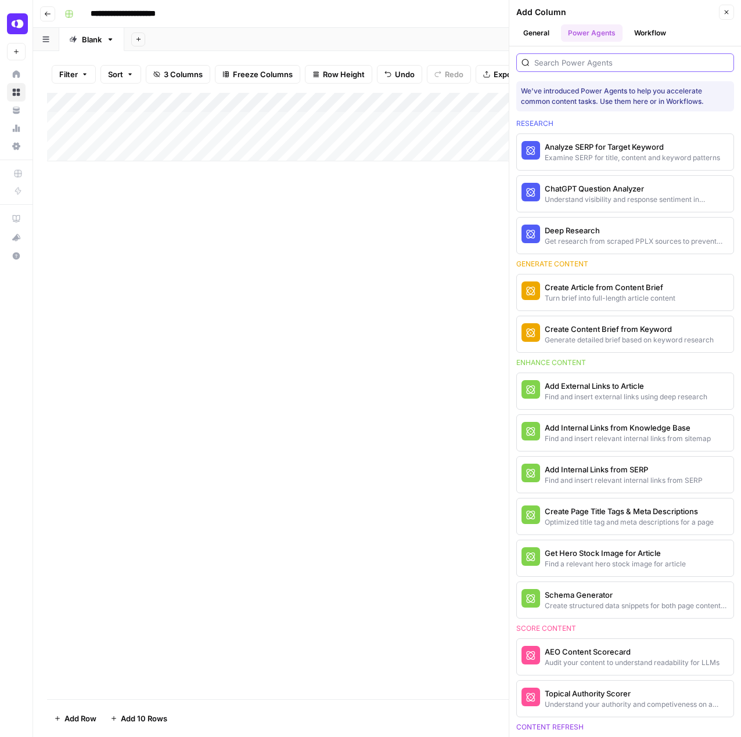
click at [574, 60] on input "search" at bounding box center [631, 63] width 195 height 12
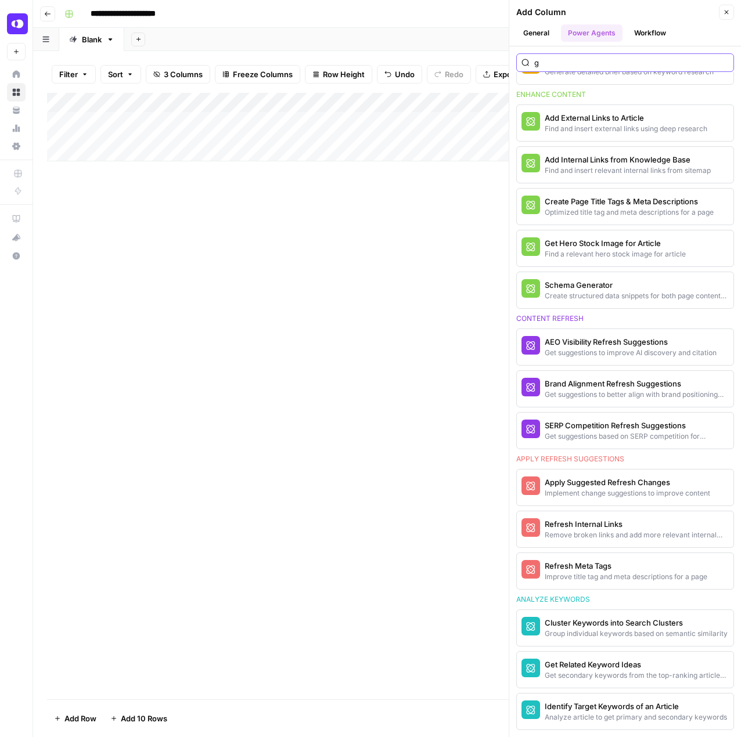
scroll to position [260, 0]
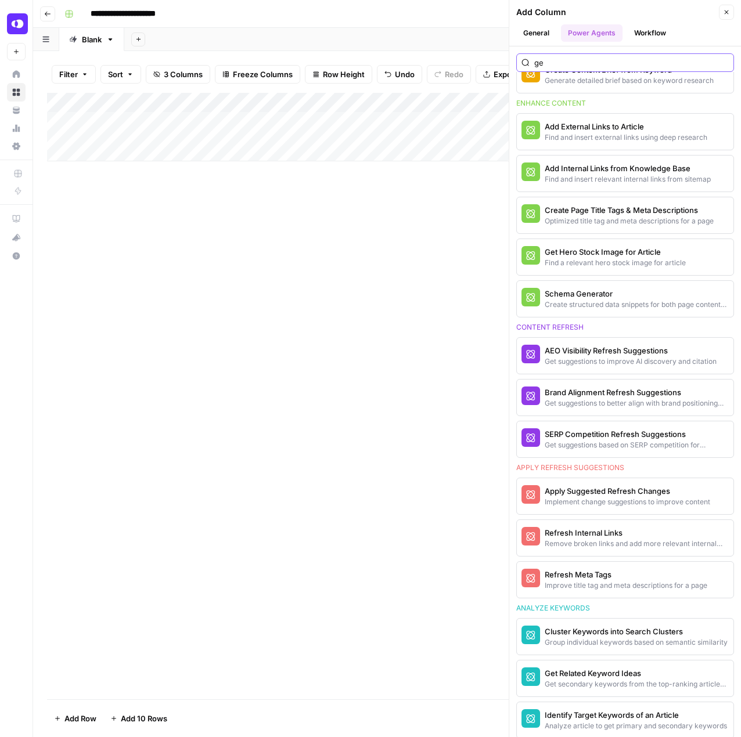
type input "get"
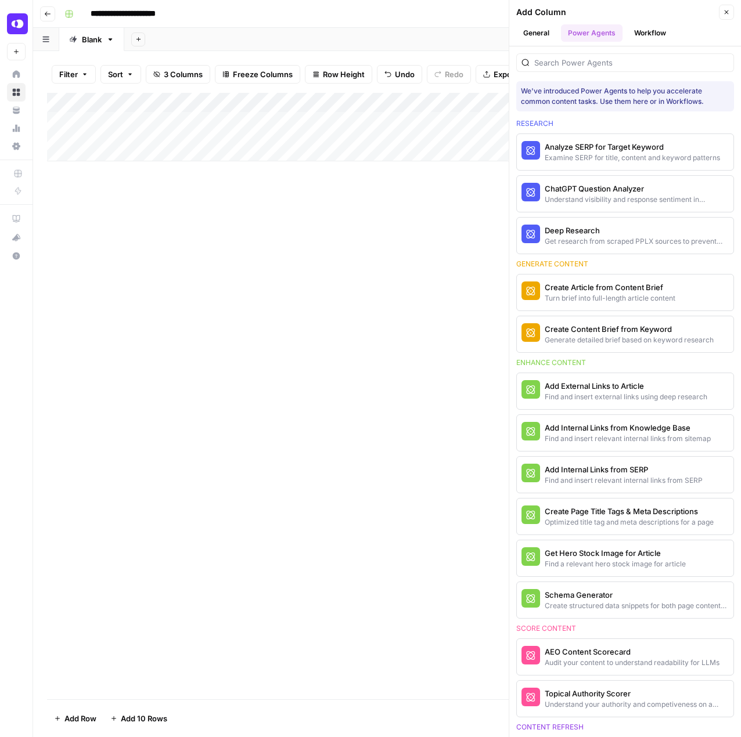
click at [232, 292] on div "Add Column" at bounding box center [387, 396] width 680 height 607
click at [48, 13] on icon "button" at bounding box center [47, 13] width 7 height 7
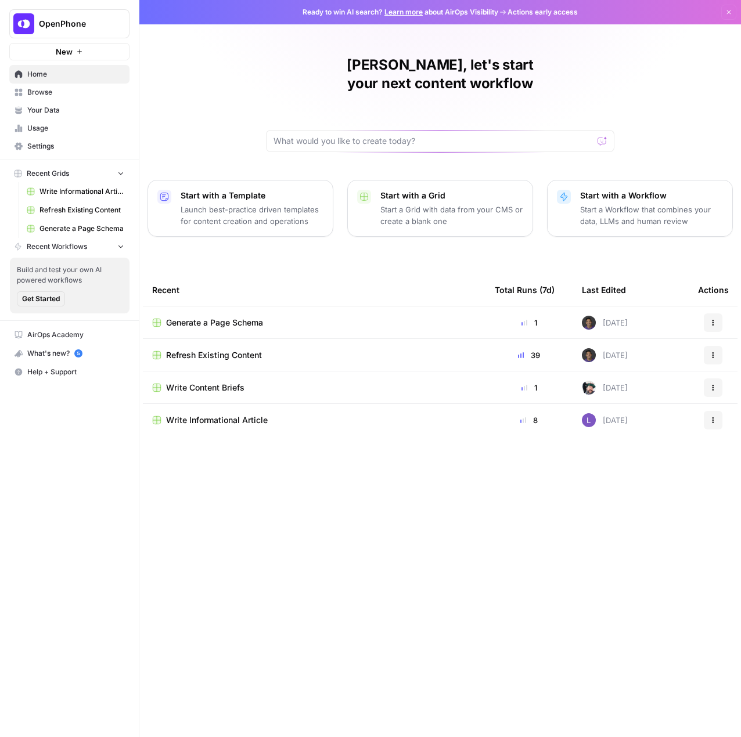
click at [214, 350] on span "Refresh Existing Content" at bounding box center [214, 356] width 96 height 12
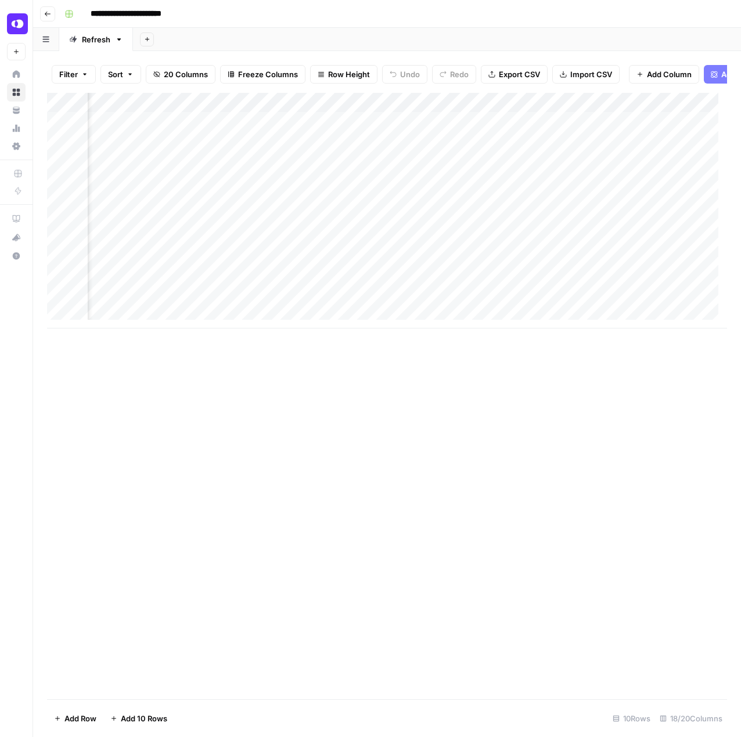
scroll to position [0, 303]
click at [195, 138] on div "Add Column" at bounding box center [387, 211] width 680 height 236
click at [311, 134] on div "Add Column" at bounding box center [387, 211] width 680 height 236
click at [658, 81] on button "Add Column" at bounding box center [664, 74] width 70 height 19
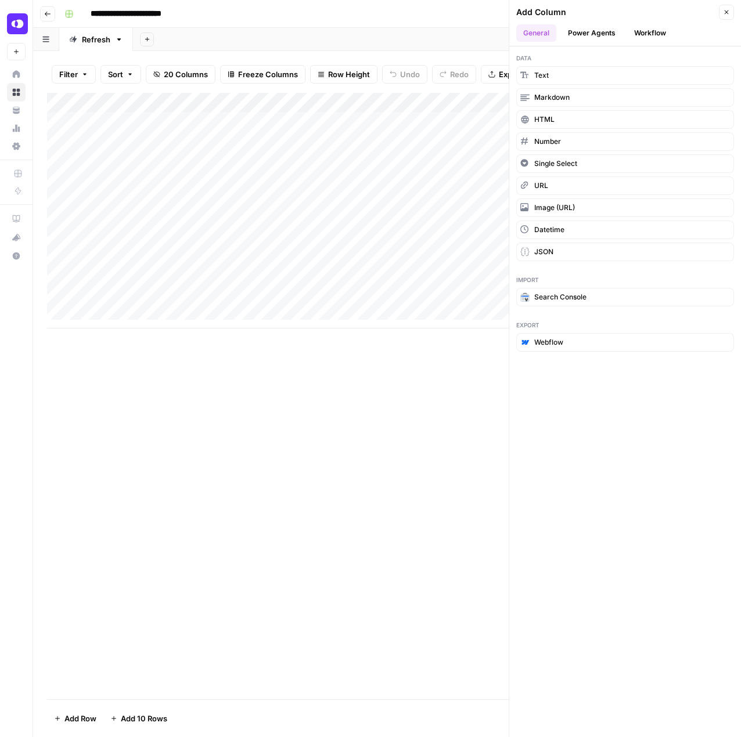
click at [401, 427] on div "Add Column" at bounding box center [387, 396] width 680 height 607
click at [603, 41] on button "Power Agents" at bounding box center [592, 32] width 62 height 17
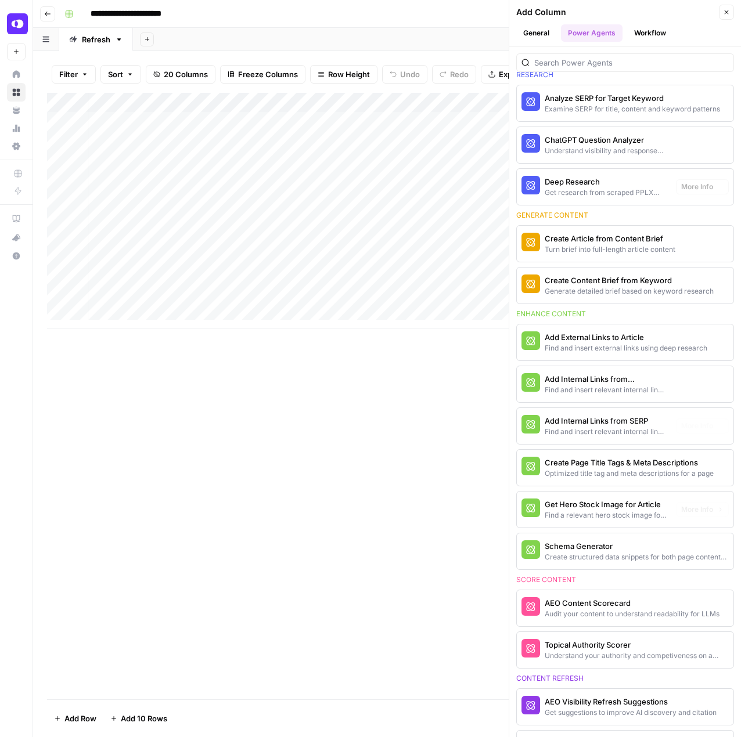
scroll to position [0, 0]
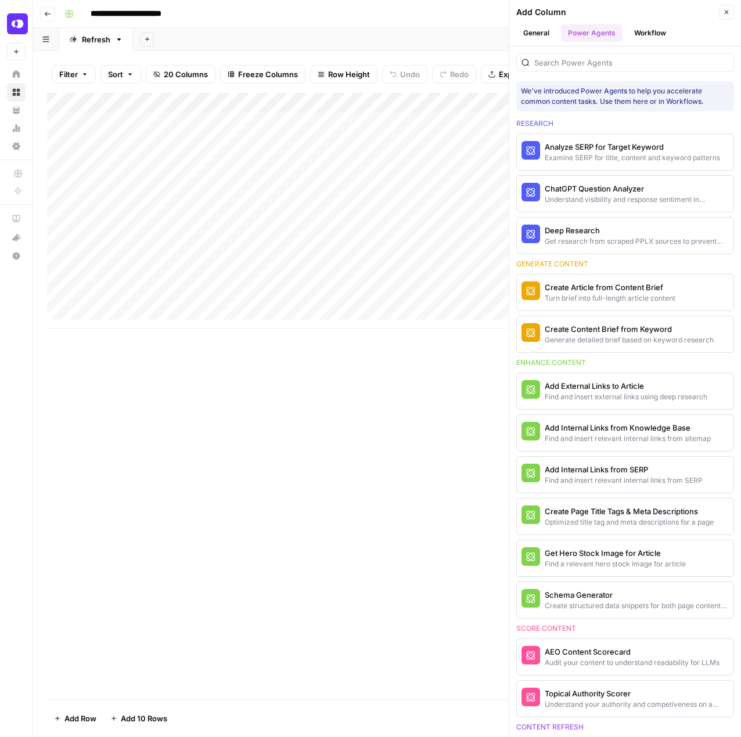
click at [578, 70] on div at bounding box center [625, 62] width 218 height 19
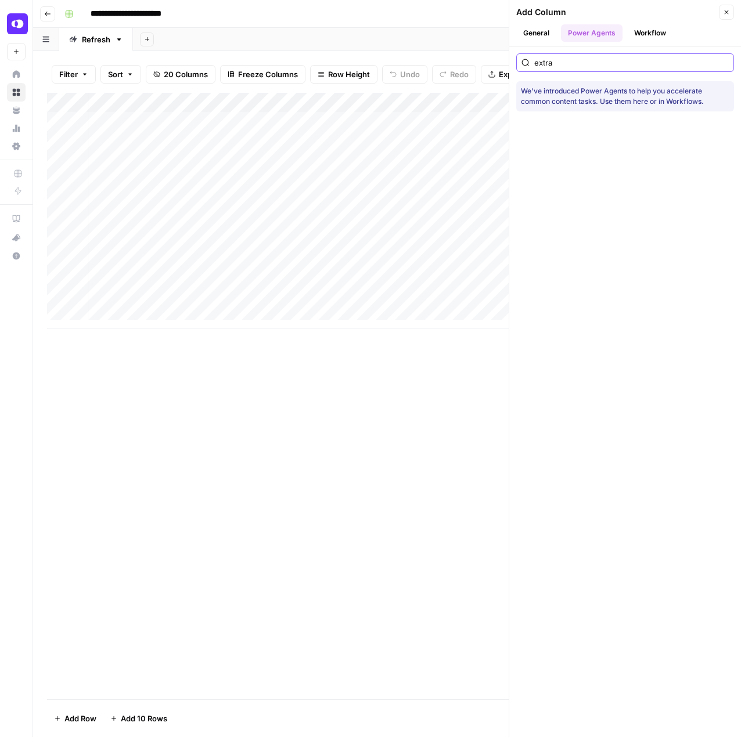
type input "extra"
click at [648, 35] on button "Workflow" at bounding box center [650, 32] width 46 height 17
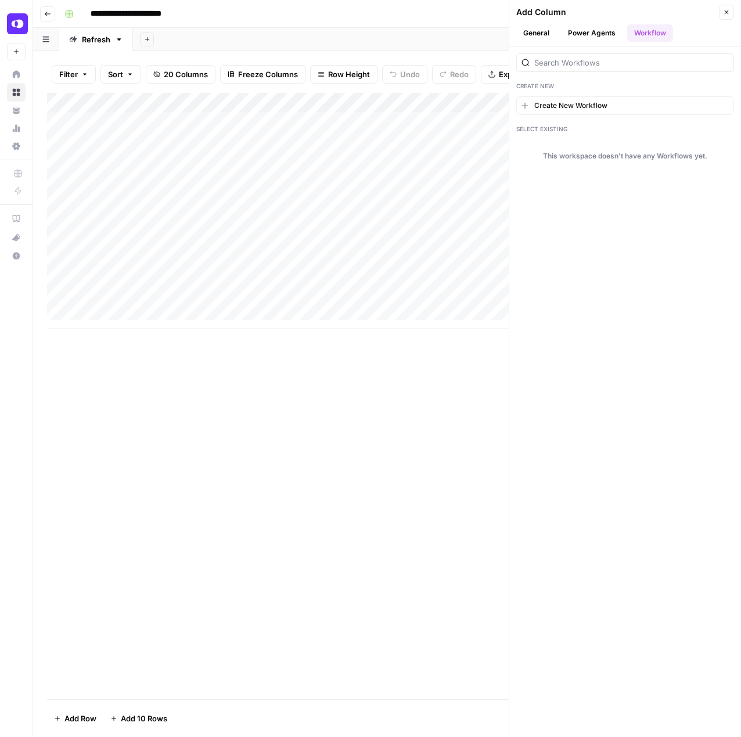
click at [524, 34] on button "General" at bounding box center [536, 32] width 40 height 17
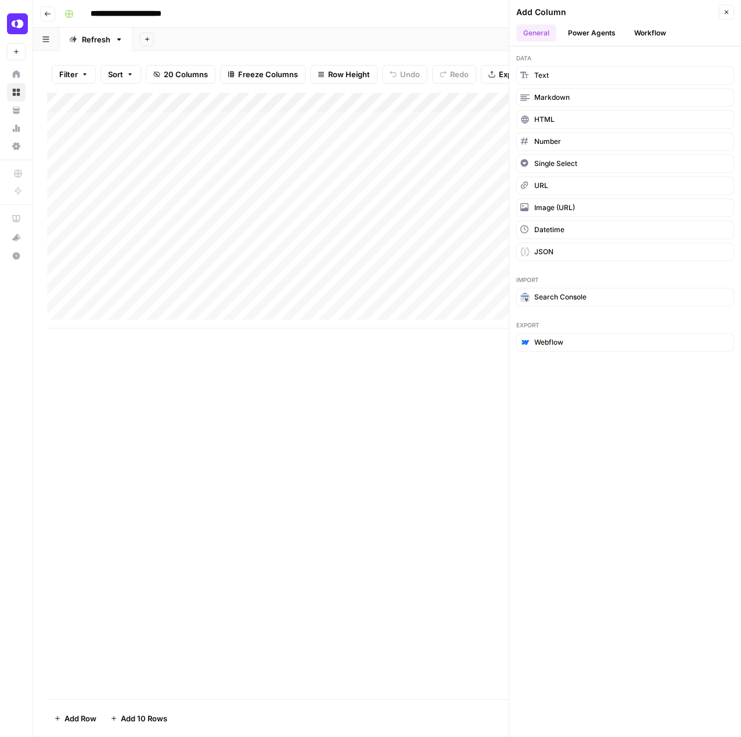
click at [559, 54] on div "Data Text Markdown HTML Number Single Select URL Image (URL) Datetime JSON" at bounding box center [625, 157] width 232 height 222
click at [277, 414] on div "Add Column" at bounding box center [387, 396] width 680 height 607
click at [386, 113] on div "Add Column" at bounding box center [387, 211] width 680 height 236
click at [400, 113] on div at bounding box center [354, 113] width 142 height 23
click at [249, 401] on div "Add Column" at bounding box center [387, 396] width 680 height 607
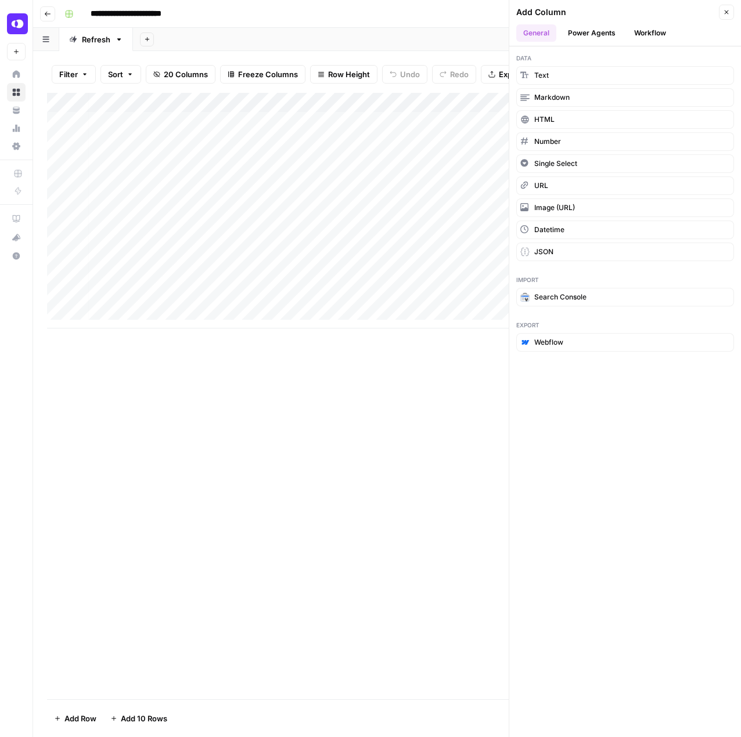
click at [615, 22] on header "Add Column Close General Power Agents Workflow" at bounding box center [625, 23] width 232 height 46
click at [595, 39] on button "Power Agents" at bounding box center [592, 32] width 62 height 17
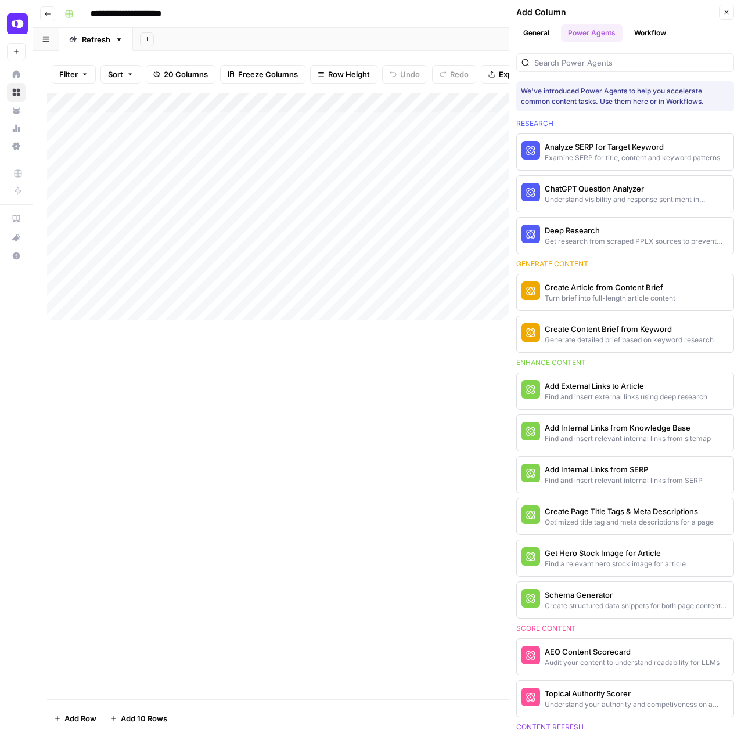
click at [585, 70] on div at bounding box center [625, 62] width 218 height 19
click at [290, 677] on div "Add Column" at bounding box center [387, 396] width 680 height 607
click at [43, 15] on button "Go back" at bounding box center [47, 13] width 15 height 15
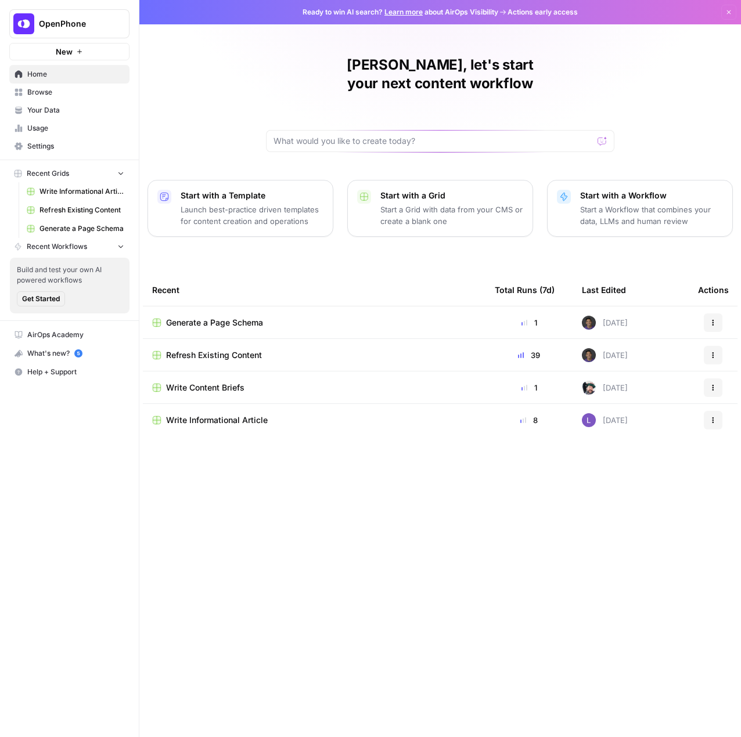
click at [242, 317] on span "Generate a Page Schema" at bounding box center [214, 323] width 97 height 12
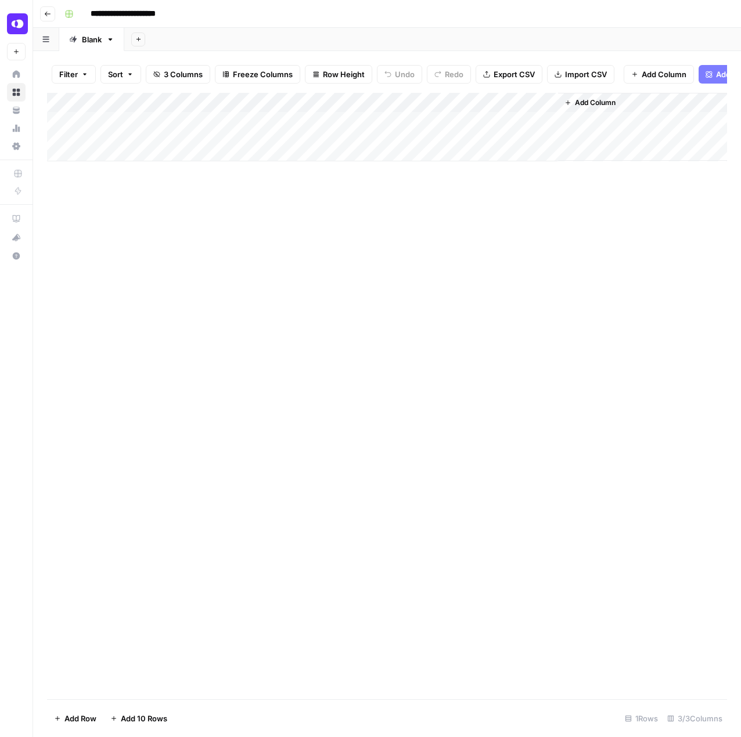
scroll to position [0, 82]
click at [647, 75] on span "Add Power Agent" at bounding box center [664, 75] width 63 height 12
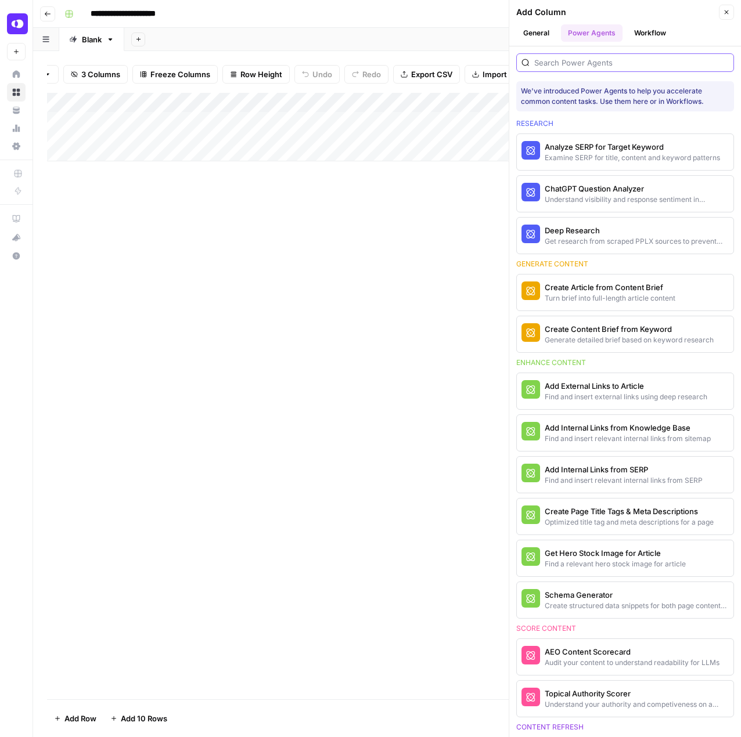
click at [564, 66] on input "search" at bounding box center [631, 63] width 195 height 12
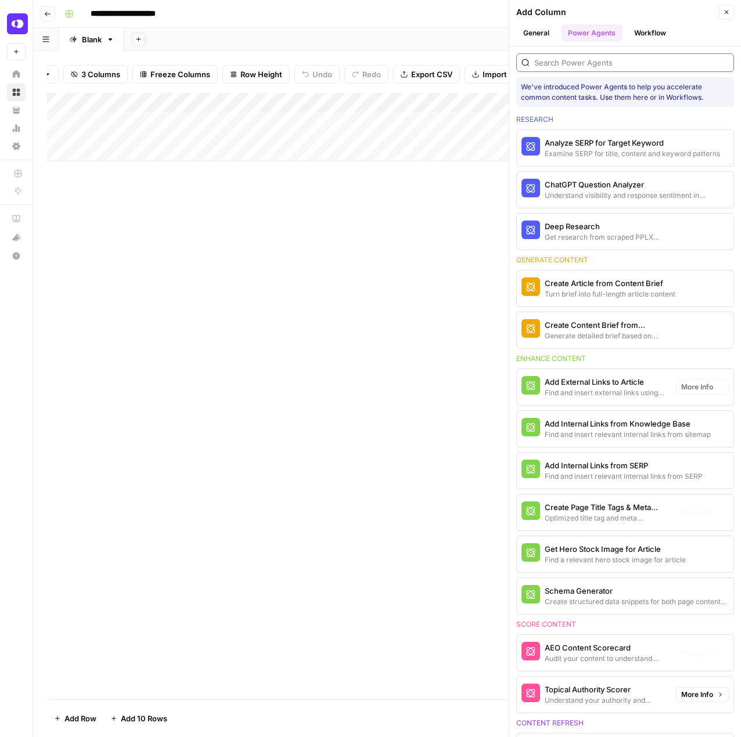
scroll to position [0, 0]
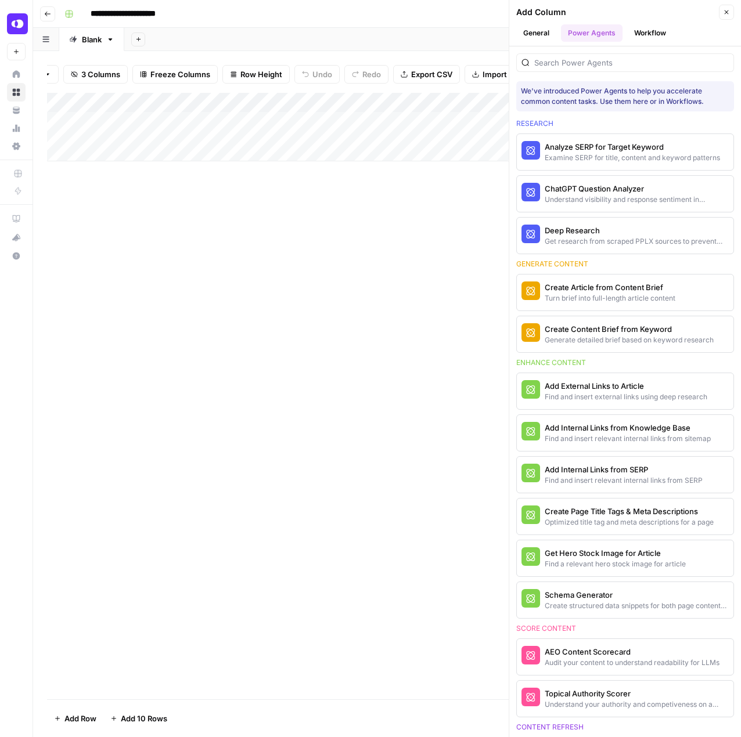
click at [51, 15] on button "Go back" at bounding box center [47, 13] width 15 height 15
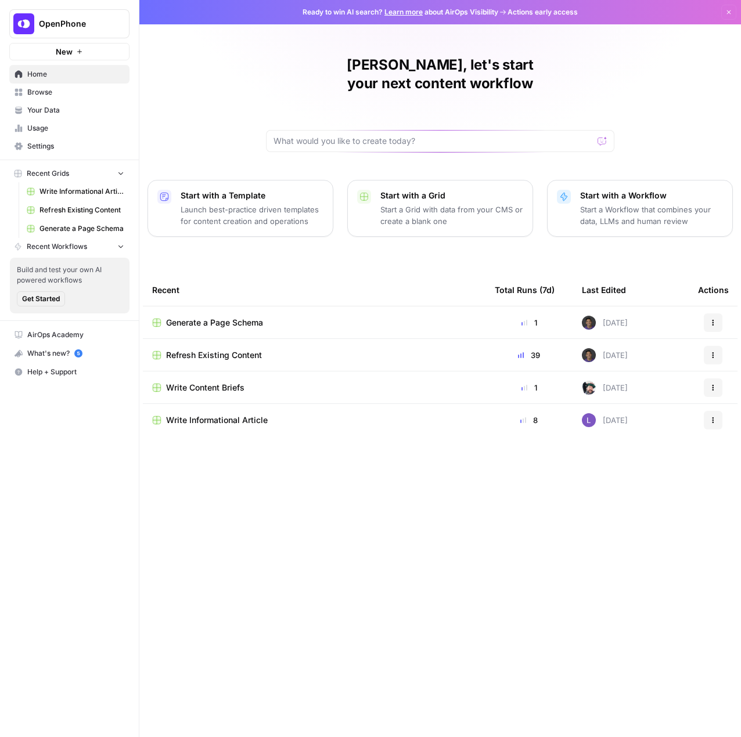
click at [246, 343] on td "Refresh Existing Content" at bounding box center [314, 355] width 343 height 32
click at [240, 350] on span "Refresh Existing Content" at bounding box center [214, 356] width 96 height 12
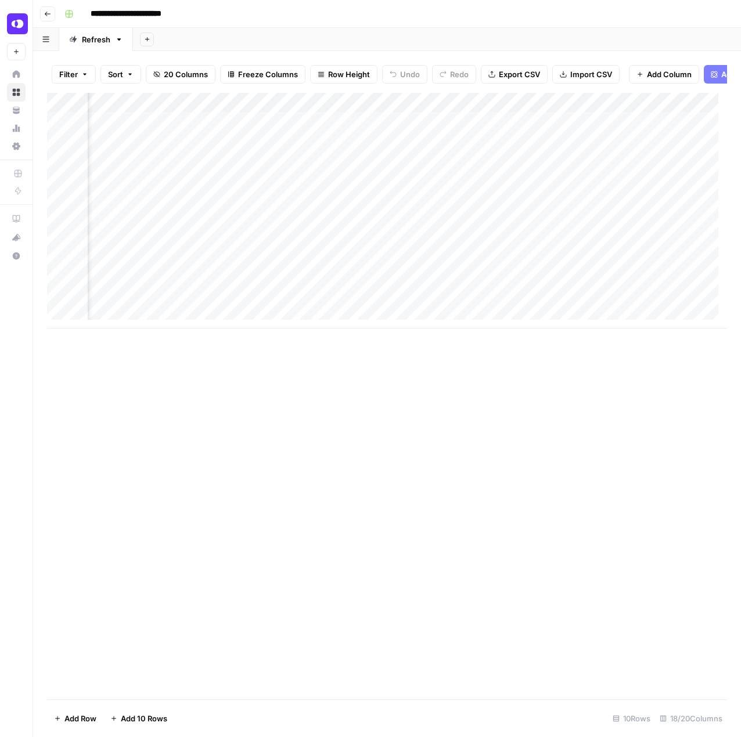
scroll to position [0, 985]
click at [508, 109] on div "Add Column" at bounding box center [387, 211] width 680 height 236
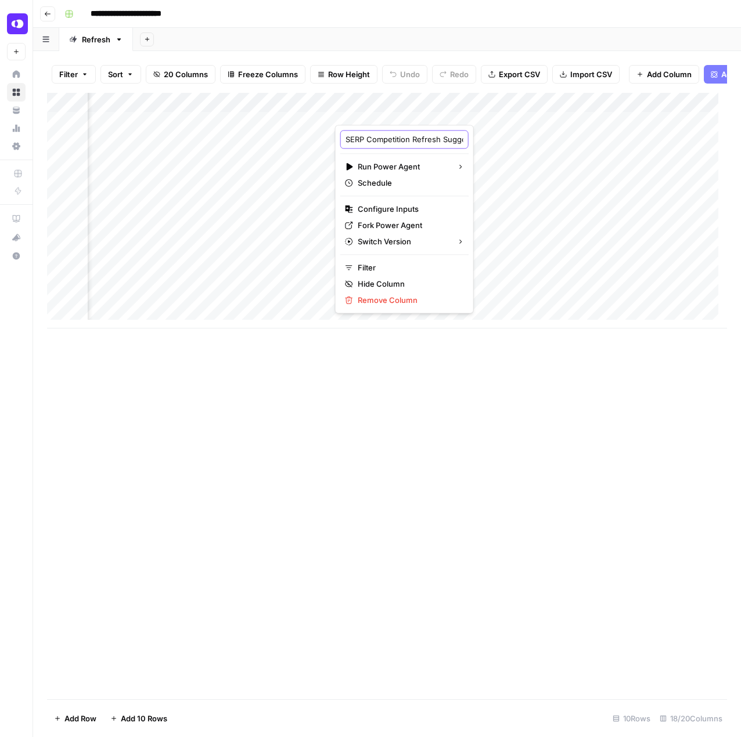
click at [383, 134] on input "SERP Competition Refresh Suggestions" at bounding box center [404, 140] width 118 height 12
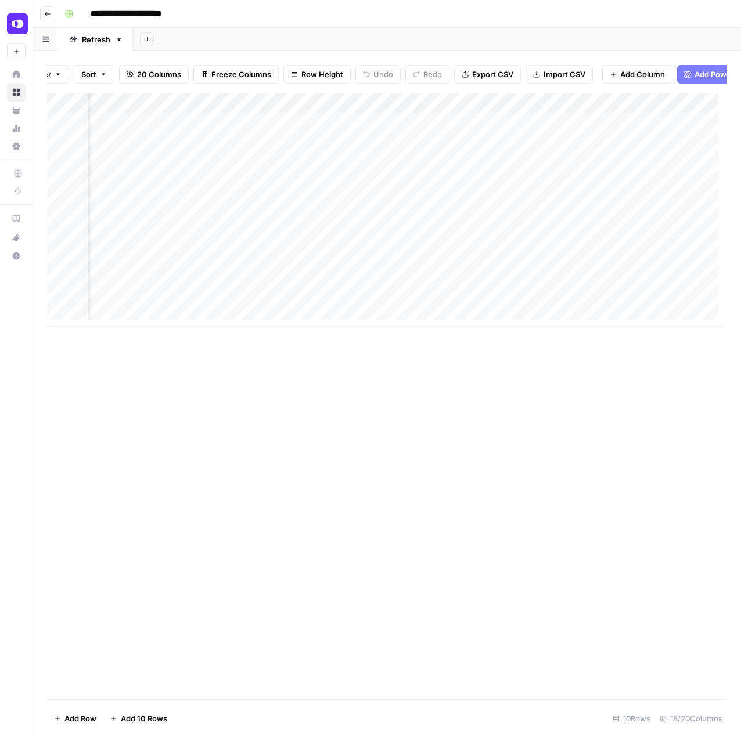
scroll to position [0, 56]
click at [682, 105] on div "Add Column" at bounding box center [387, 211] width 680 height 236
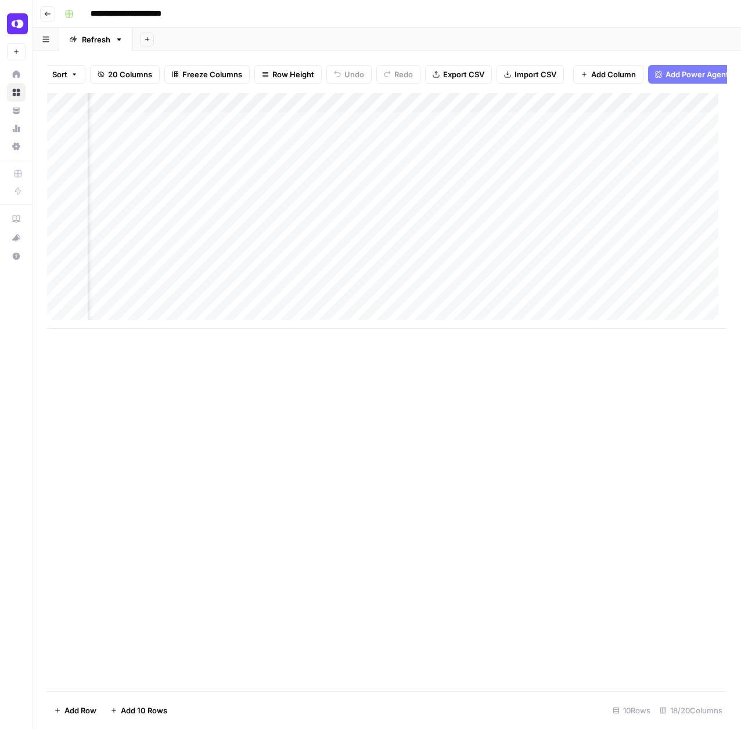
click at [681, 80] on span "Add Power Agent" at bounding box center [696, 75] width 63 height 12
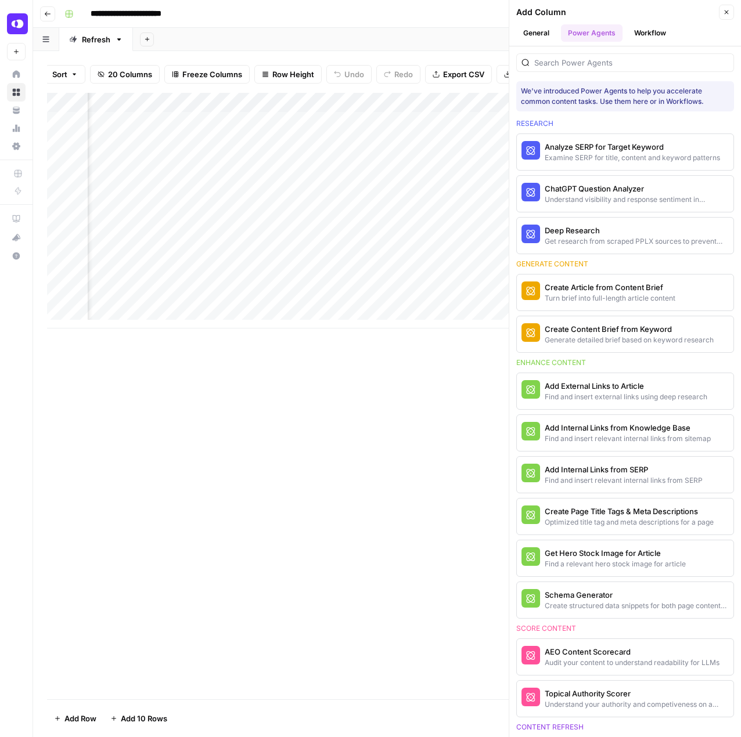
click at [560, 24] on ul "General Power Agents Workflow" at bounding box center [625, 32] width 218 height 17
click at [533, 39] on button "General" at bounding box center [536, 32] width 40 height 17
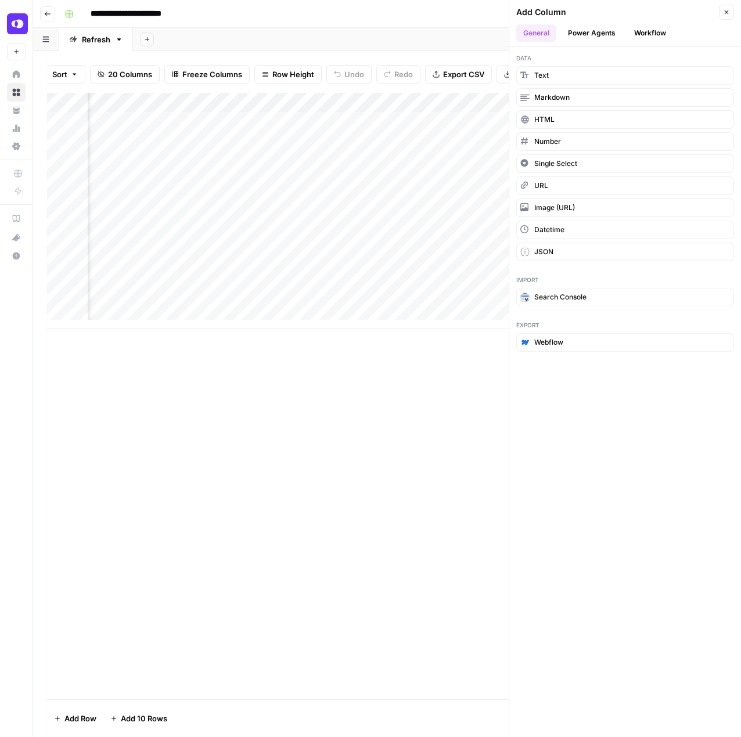
click at [661, 20] on header "Add Column Close General Power Agents Workflow" at bounding box center [625, 23] width 232 height 46
click at [656, 27] on button "Workflow" at bounding box center [650, 32] width 46 height 17
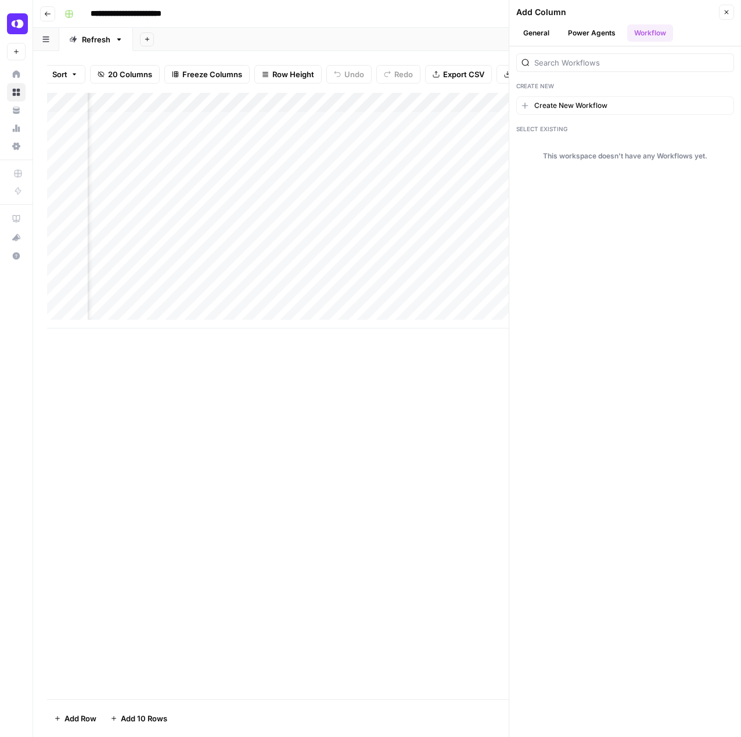
click at [588, 109] on button "Create New Workflow" at bounding box center [625, 105] width 218 height 19
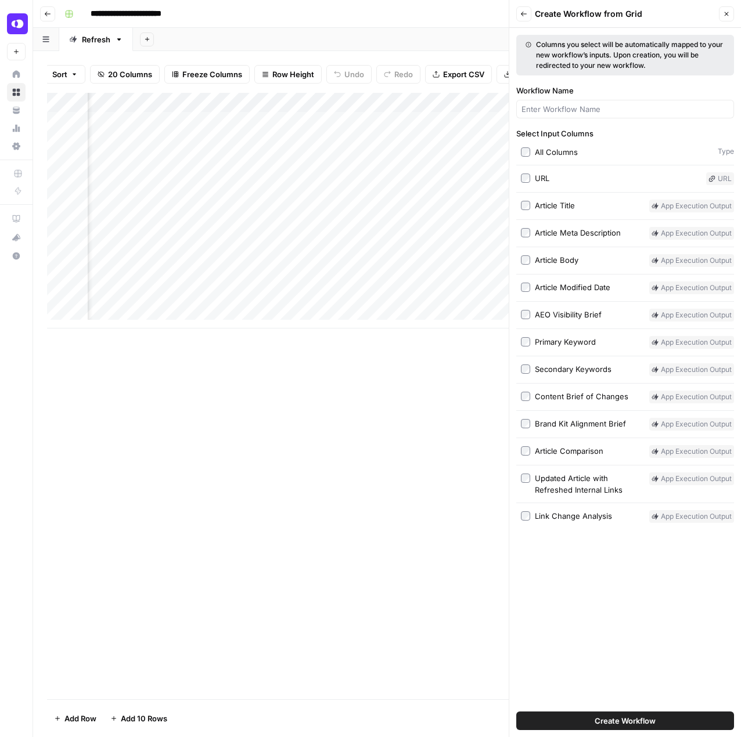
click at [386, 644] on div "Add Column" at bounding box center [387, 396] width 680 height 607
click at [721, 14] on button "Close" at bounding box center [726, 13] width 15 height 15
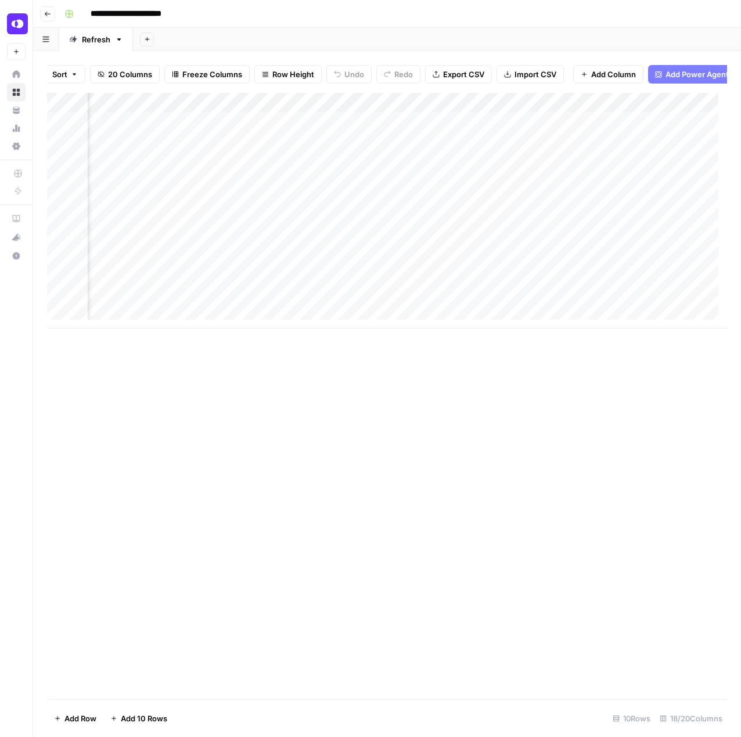
drag, startPoint x: 728, startPoint y: 16, endPoint x: 721, endPoint y: 18, distance: 7.2
click at [728, 16] on div "**********" at bounding box center [394, 14] width 669 height 19
drag, startPoint x: 626, startPoint y: 468, endPoint x: 16, endPoint y: 62, distance: 732.4
click at [626, 468] on div "Add Column" at bounding box center [387, 396] width 680 height 607
drag, startPoint x: 620, startPoint y: 580, endPoint x: 207, endPoint y: 408, distance: 448.0
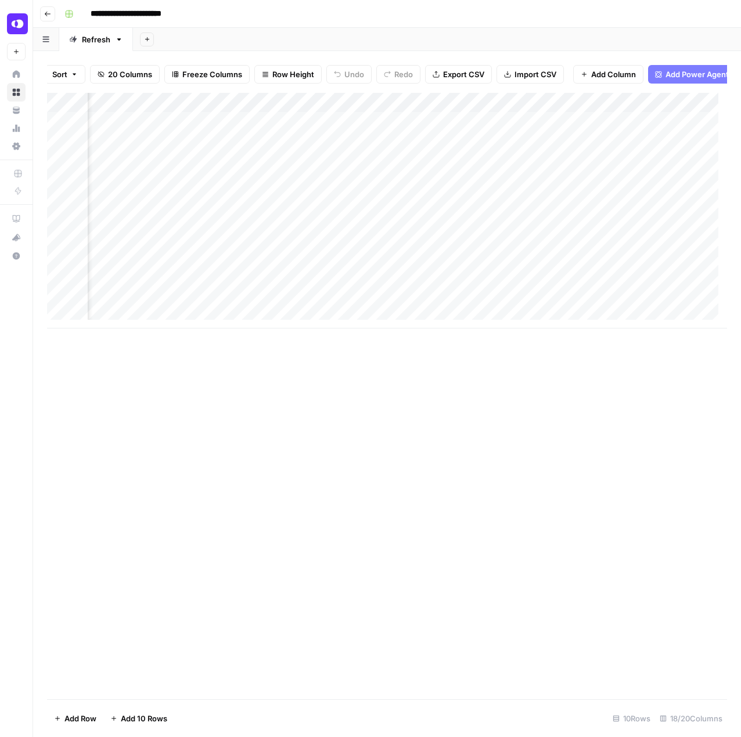
click at [621, 580] on div "Add Column" at bounding box center [387, 396] width 680 height 607
drag, startPoint x: 688, startPoint y: 462, endPoint x: 669, endPoint y: 455, distance: 20.4
click at [688, 462] on div "Add Column" at bounding box center [387, 396] width 680 height 607
click at [49, 17] on button "Go back" at bounding box center [47, 13] width 15 height 15
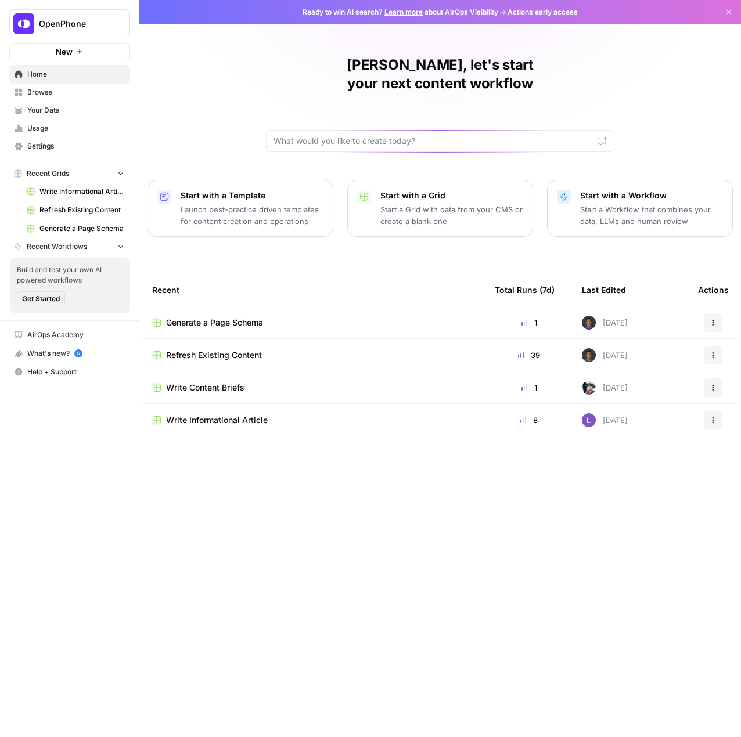
click at [120, 608] on div "OpenPhone New Home Browse Your Data Usage Settings Recent Grids Write Informati…" at bounding box center [69, 368] width 139 height 737
drag, startPoint x: 245, startPoint y: 615, endPoint x: 239, endPoint y: 606, distance: 11.0
click at [242, 609] on div "Recent Total Runs (7d) Last Edited Actions Generate a Page Schema 1 [DATE] Acti…" at bounding box center [440, 496] width 595 height 445
drag, startPoint x: 187, startPoint y: 625, endPoint x: 145, endPoint y: 611, distance: 44.1
click at [187, 625] on div "Recent Total Runs (7d) Last Edited Actions Generate a Page Schema 1 [DATE] Acti…" at bounding box center [440, 496] width 595 height 445
